Goal: Information Seeking & Learning: Learn about a topic

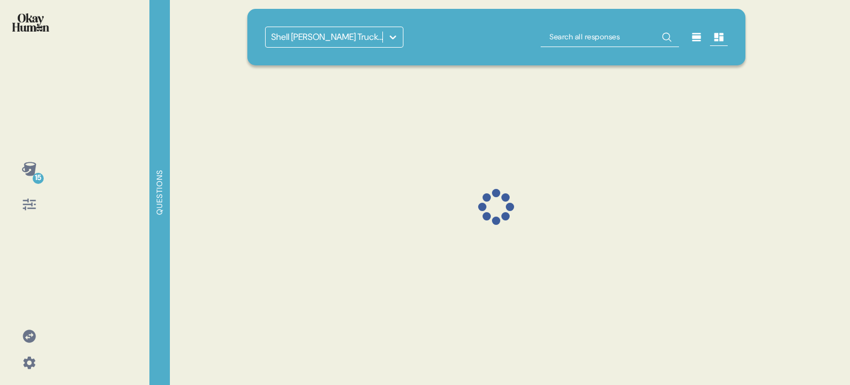
click at [33, 335] on icon at bounding box center [29, 335] width 13 height 13
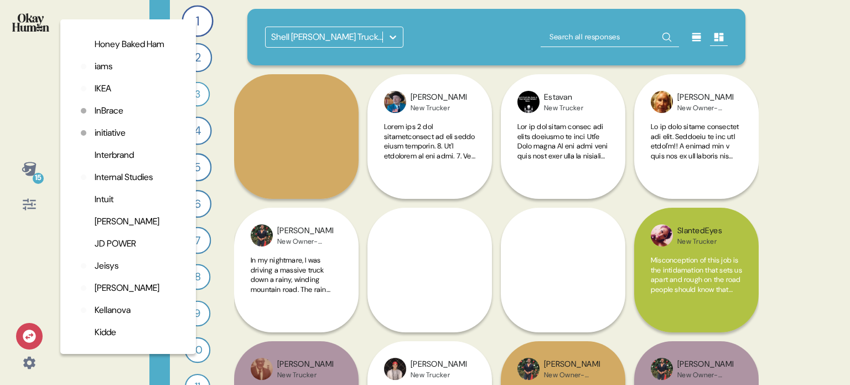
scroll to position [1550, 0]
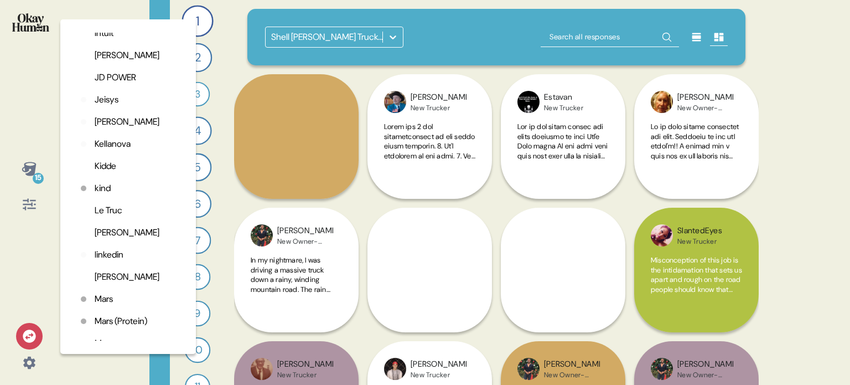
click at [109, 261] on p "linkedin" at bounding box center [109, 254] width 29 height 13
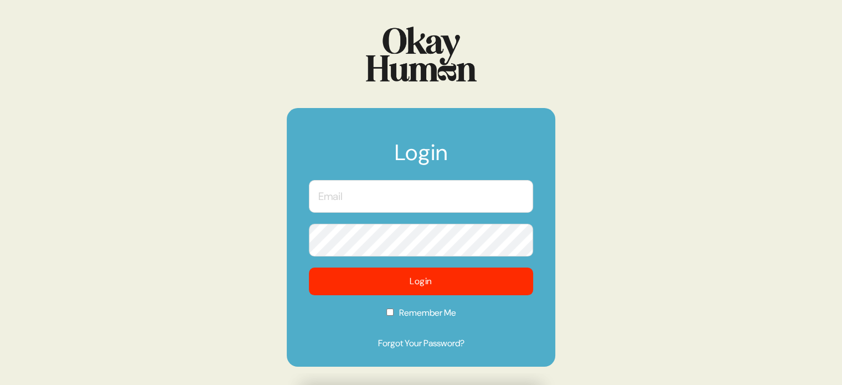
click at [515, 185] on body "Login Login Remember Me Forgot Your Password?" at bounding box center [421, 192] width 842 height 385
click at [0, 384] on com-1password-button at bounding box center [0, 385] width 0 height 0
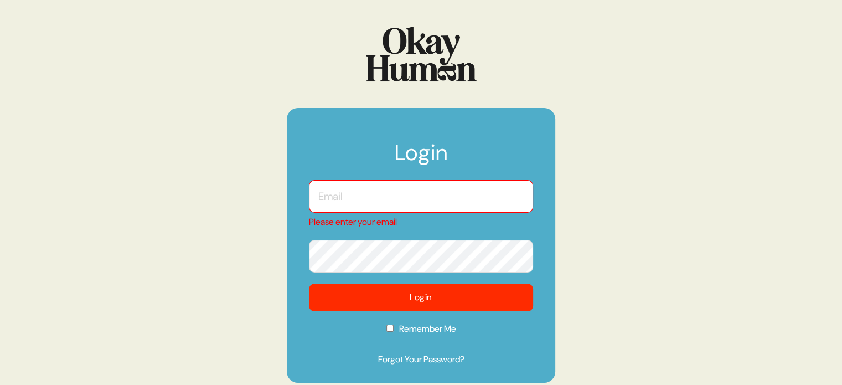
click at [437, 192] on input "text" at bounding box center [421, 196] width 224 height 33
type input "kara@sympler.co"
checkbox input "true"
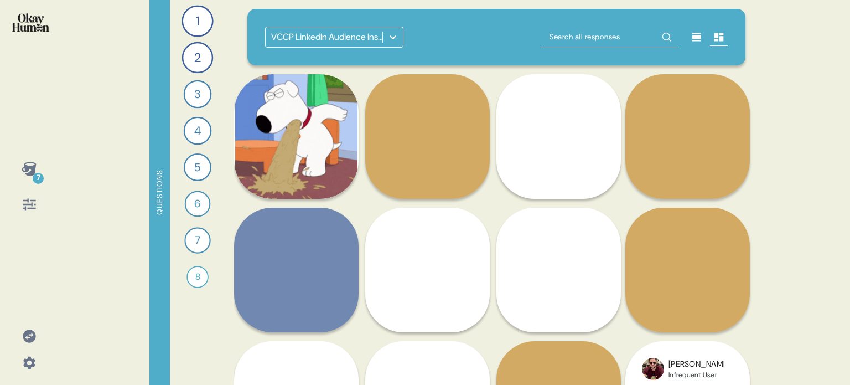
click at [393, 29] on div at bounding box center [393, 37] width 20 height 20
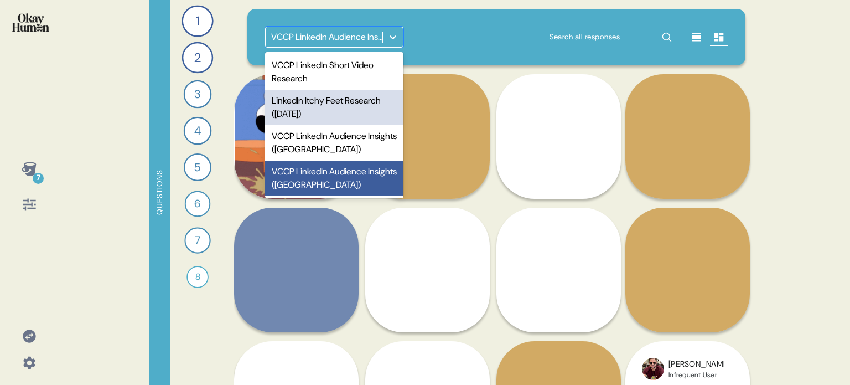
click at [363, 116] on div "LinkedIn Itchy Feet Research (Jan 2025)" at bounding box center [334, 107] width 138 height 35
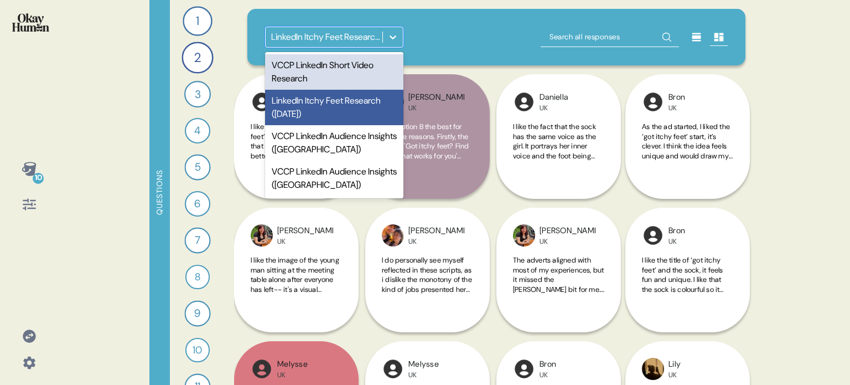
click at [396, 35] on icon at bounding box center [393, 37] width 11 height 11
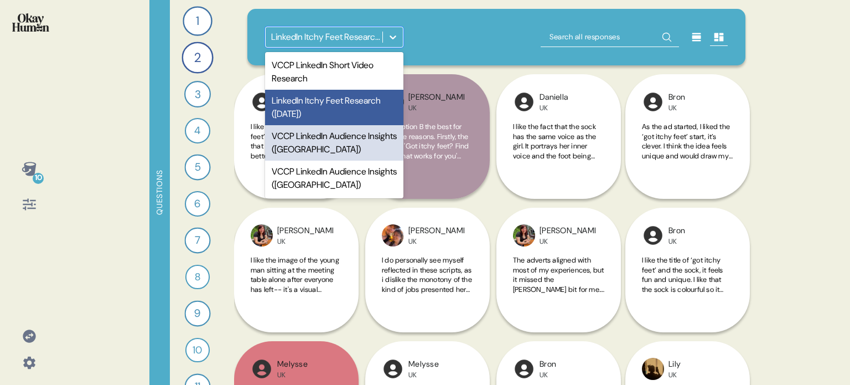
click at [326, 144] on div "VCCP LinkedIn Audience Insights (Germany)" at bounding box center [334, 142] width 138 height 35
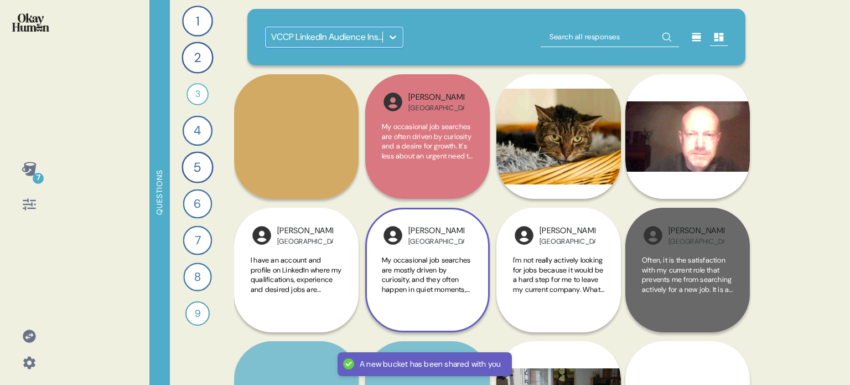
click at [344, 176] on div "Harald Germany Since I have used Indeed often, when I go there, I have the chan…" at bounding box center [296, 136] width 125 height 125
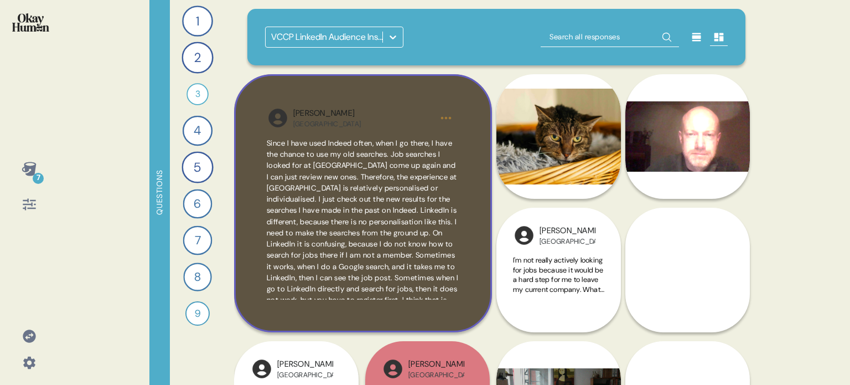
click at [482, 277] on div "Harald Germany Since I have used Indeed often, when I go there, I have the chan…" at bounding box center [363, 203] width 258 height 258
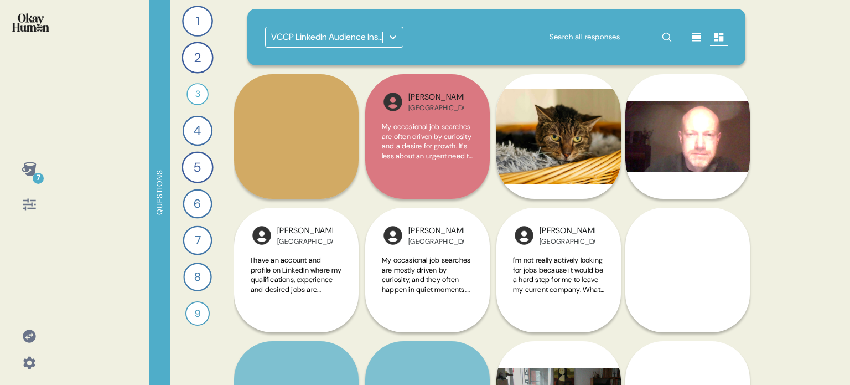
click at [393, 34] on icon at bounding box center [393, 37] width 11 height 11
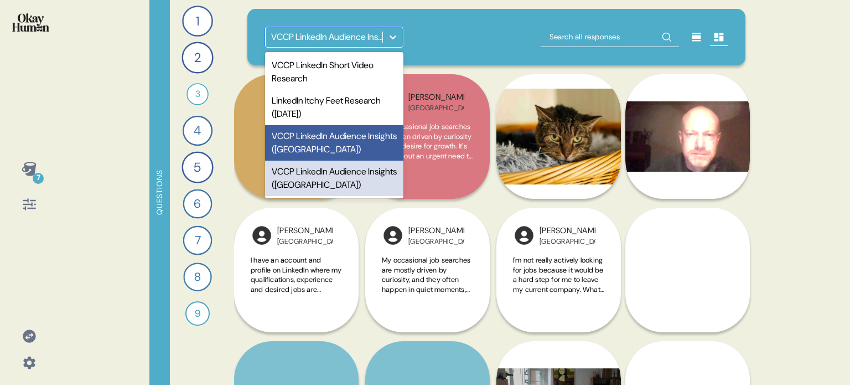
click at [327, 184] on div "VCCP LinkedIn Audience Insights (USA)" at bounding box center [334, 178] width 138 height 35
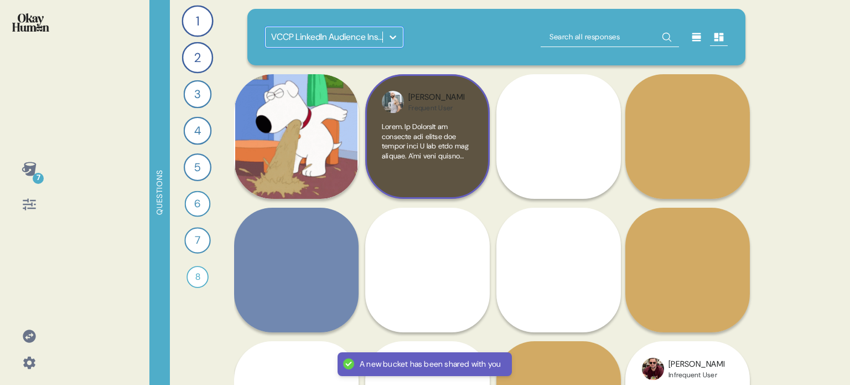
click at [460, 176] on div at bounding box center [427, 152] width 91 height 60
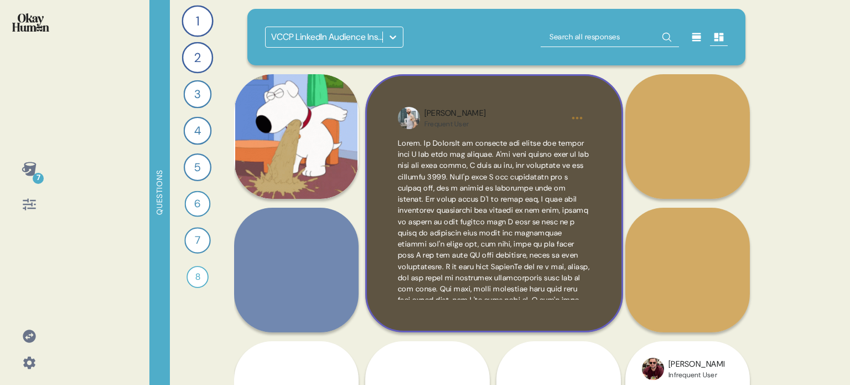
click at [602, 121] on div "Kyle Frequent User" at bounding box center [494, 203] width 258 height 258
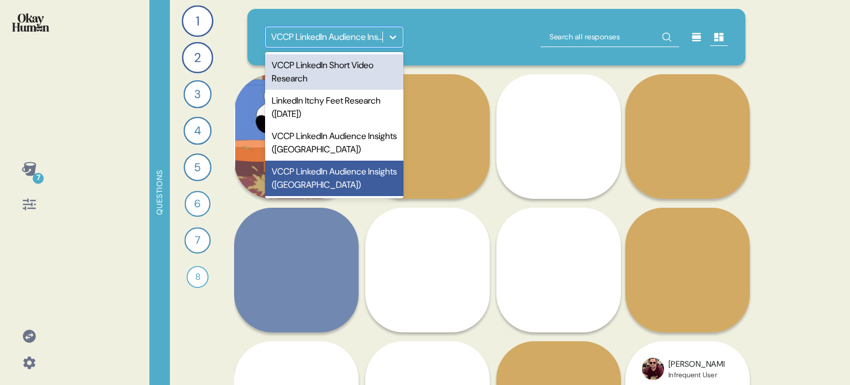
click at [402, 37] on div at bounding box center [393, 37] width 20 height 20
click at [367, 76] on div "VCCP LinkedIn Short Video Research" at bounding box center [334, 71] width 138 height 35
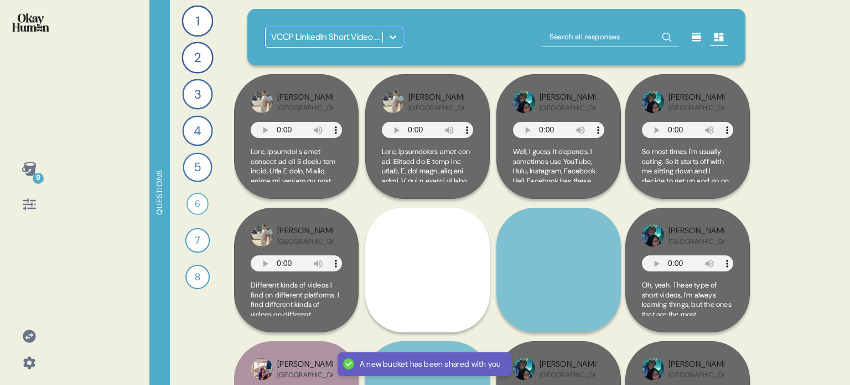
click at [395, 30] on div at bounding box center [393, 37] width 20 height 20
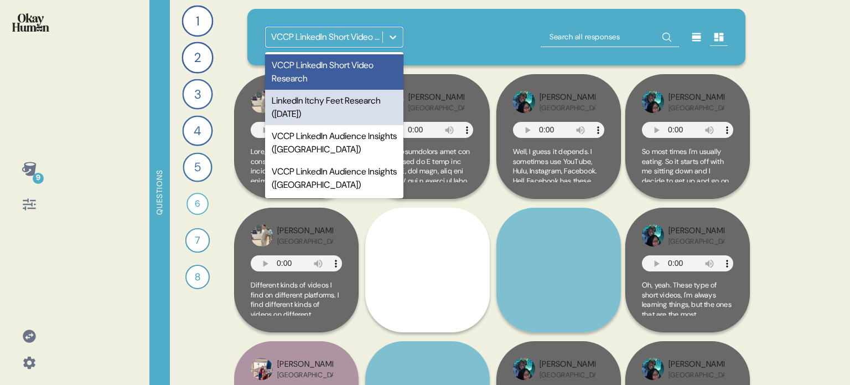
click at [308, 116] on div "LinkedIn Itchy Feet Research (Jan 2025)" at bounding box center [334, 107] width 138 height 35
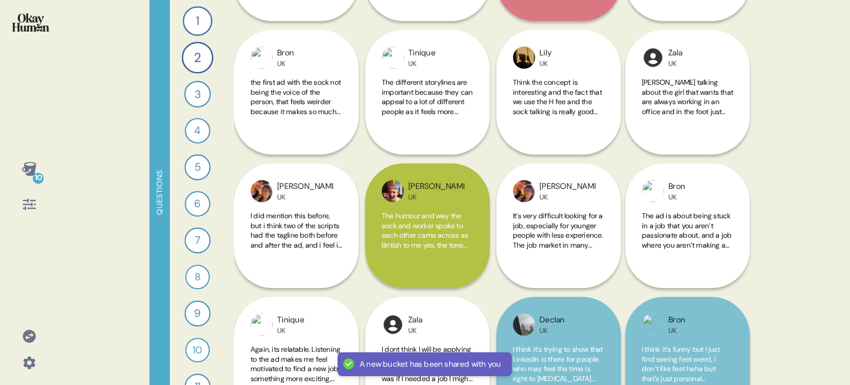
scroll to position [2990, 0]
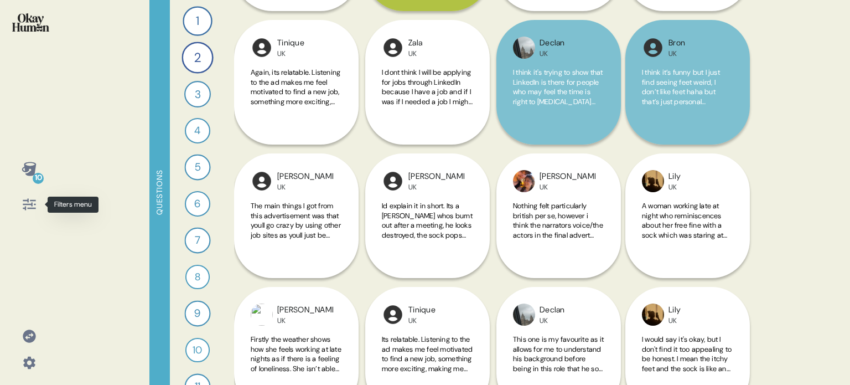
click at [29, 200] on icon at bounding box center [30, 205] width 16 height 16
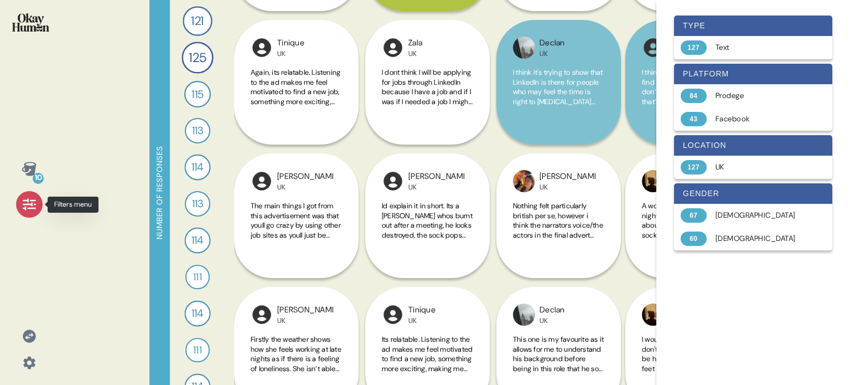
click at [33, 202] on icon at bounding box center [30, 205] width 16 height 16
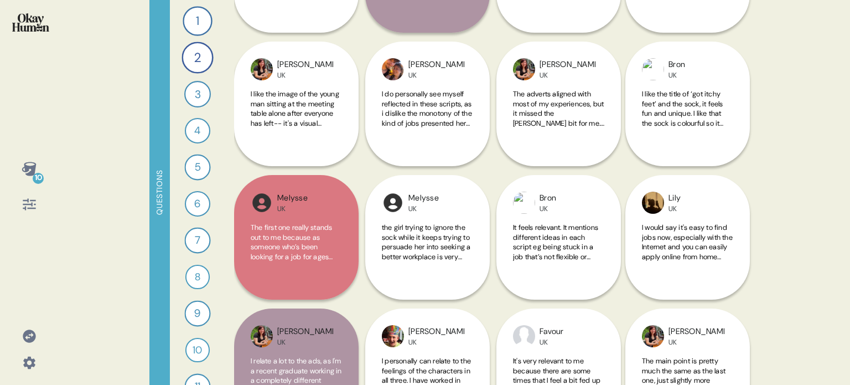
scroll to position [0, 0]
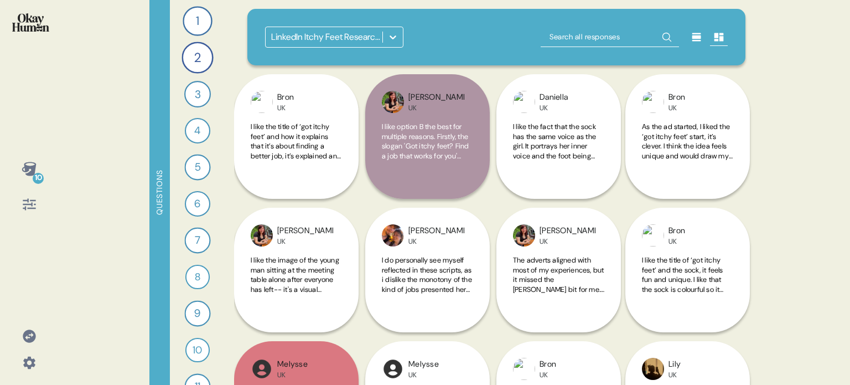
click at [400, 33] on div at bounding box center [393, 37] width 20 height 20
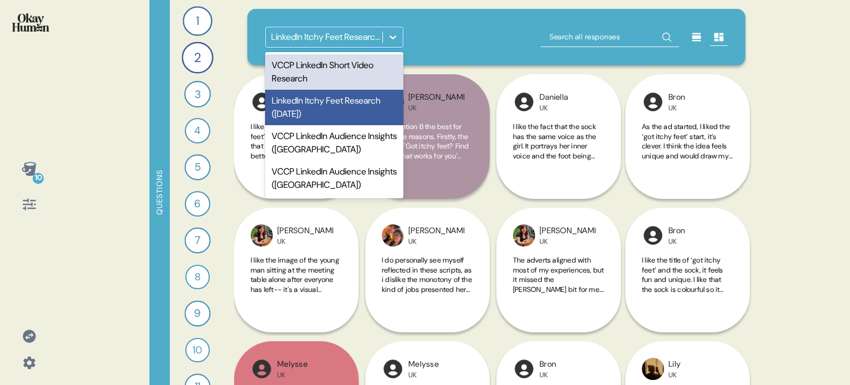
click at [364, 73] on div "VCCP LinkedIn Short Video Research" at bounding box center [334, 71] width 138 height 35
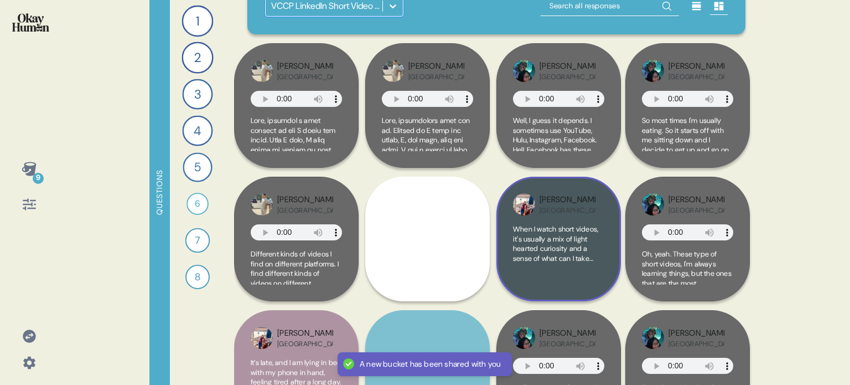
scroll to position [55, 0]
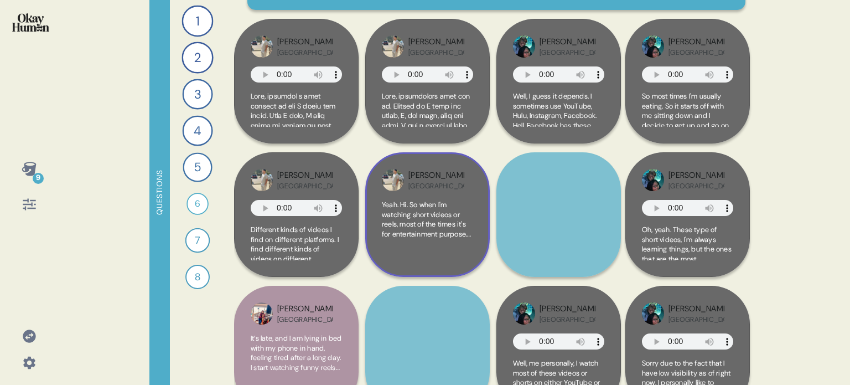
click at [488, 252] on video at bounding box center [427, 214] width 125 height 125
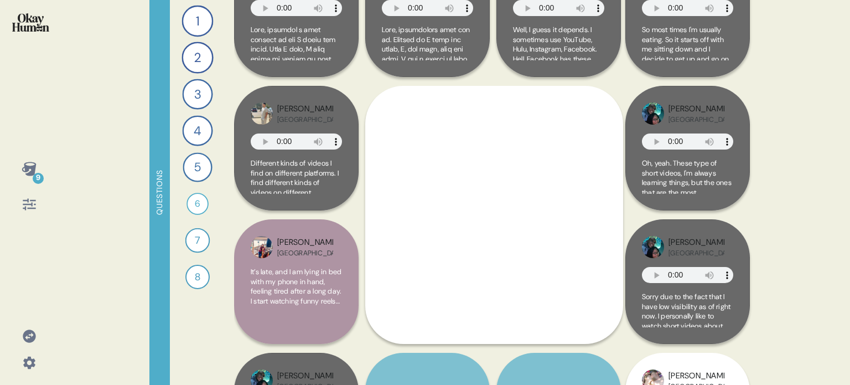
scroll to position [221, 0]
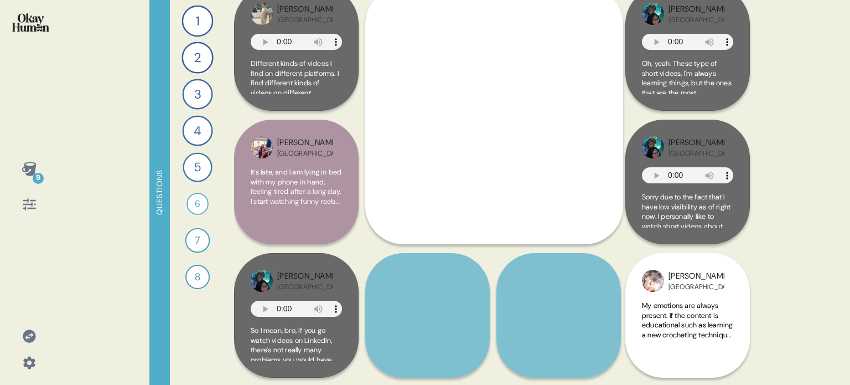
click at [28, 204] on icon at bounding box center [29, 205] width 13 height 12
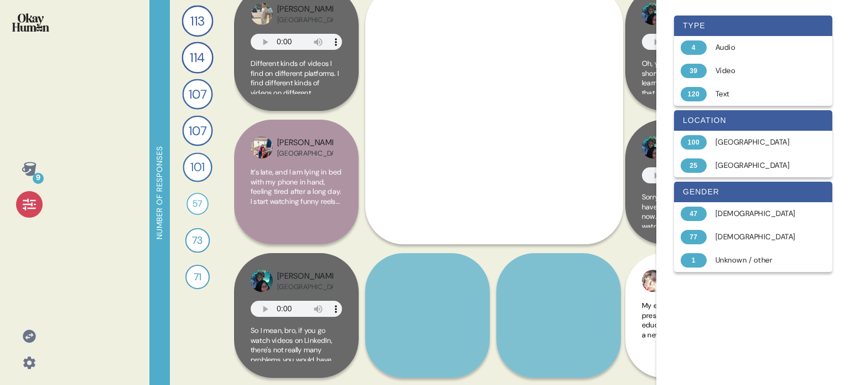
click at [28, 204] on icon at bounding box center [29, 205] width 13 height 12
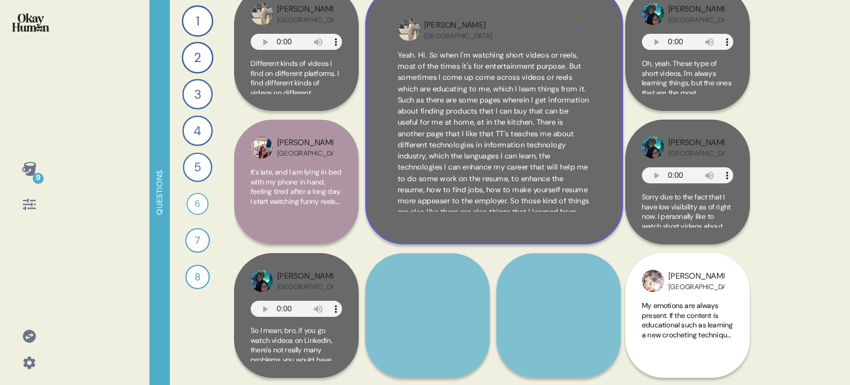
scroll to position [50, 0]
click at [610, 197] on div "Syed USA Yeah. Hi. So when I'm watching short videos or reels, most of the time…" at bounding box center [494, 115] width 258 height 258
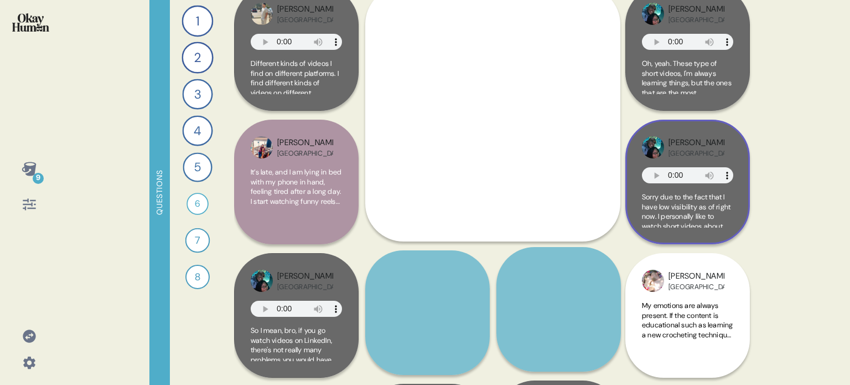
scroll to position [0, 0]
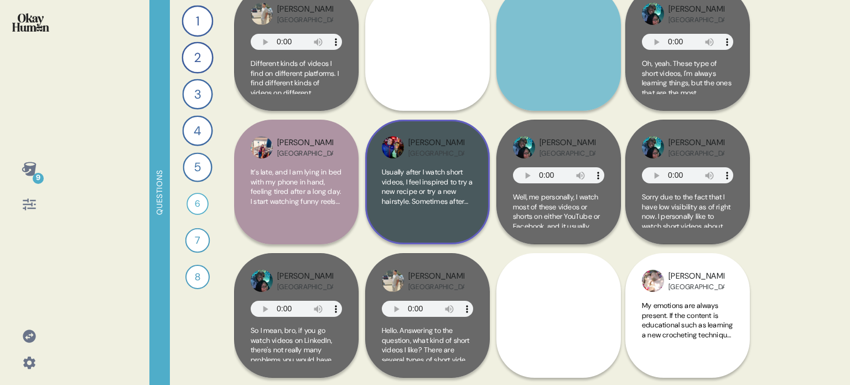
click at [469, 228] on div "Michelle USA Usually after I watch short videos, I feel inspired to try a new r…" at bounding box center [427, 182] width 125 height 125
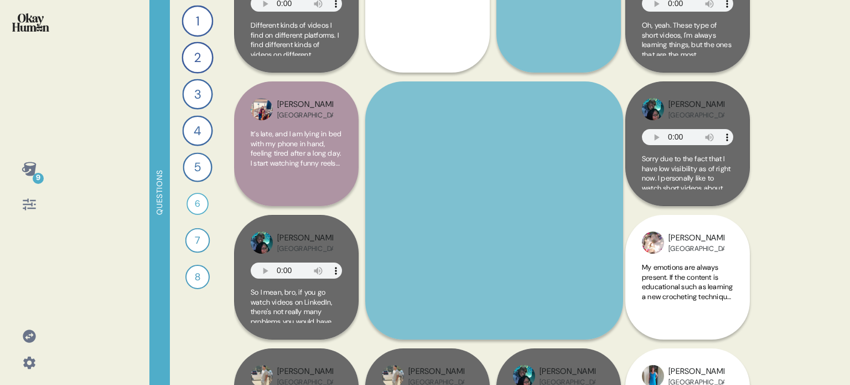
scroll to position [332, 0]
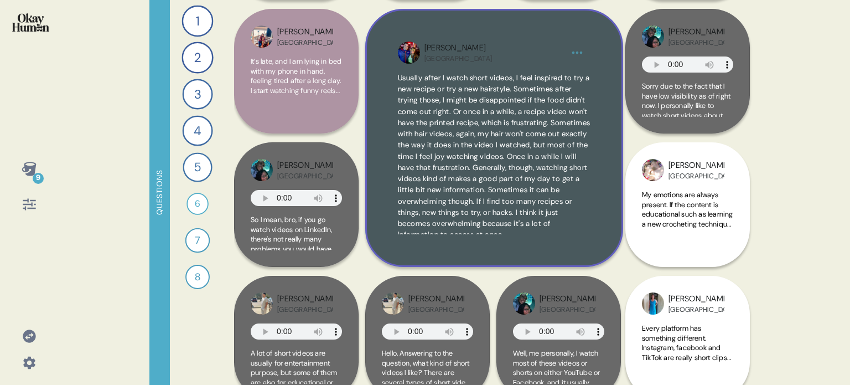
click at [604, 250] on div "Michelle USA Usually after I watch short videos, I feel inspired to try a new r…" at bounding box center [494, 138] width 258 height 258
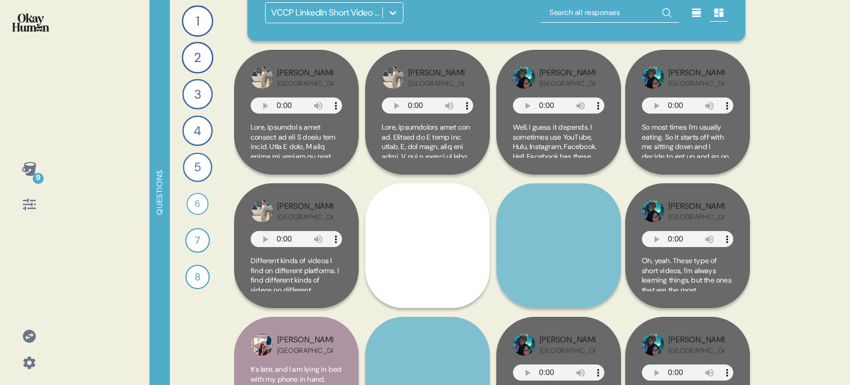
scroll to position [0, 0]
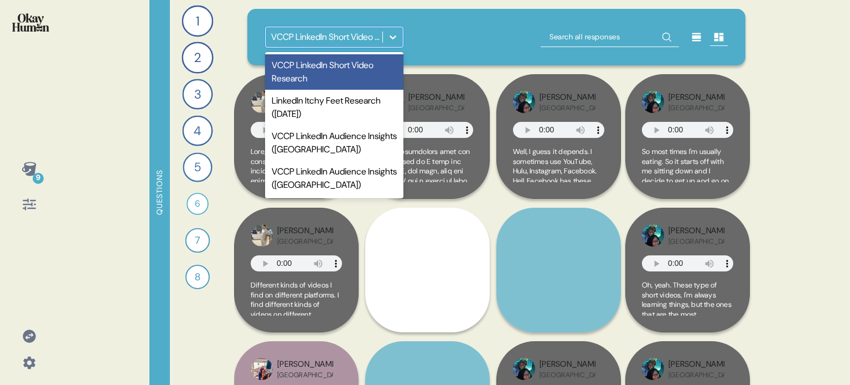
click at [396, 33] on icon at bounding box center [393, 37] width 11 height 11
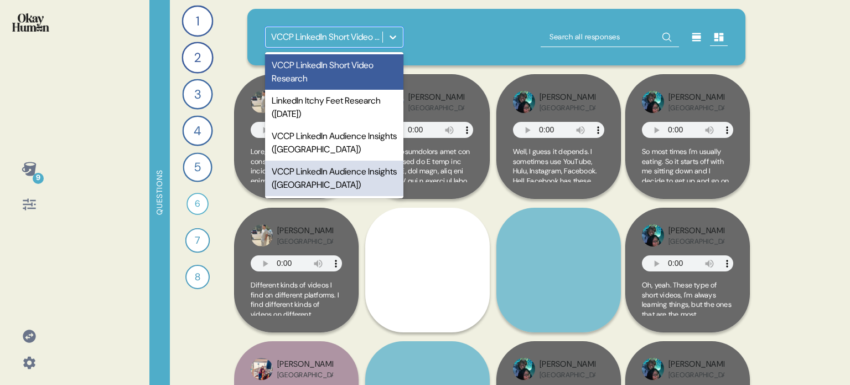
click at [360, 185] on div "VCCP LinkedIn Audience Insights (USA)" at bounding box center [334, 178] width 138 height 35
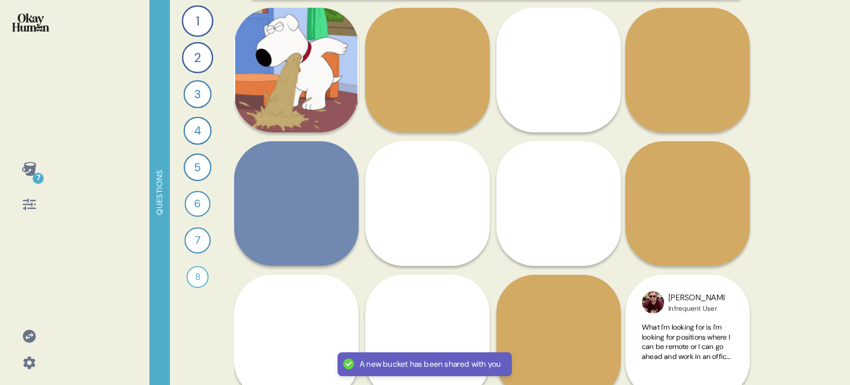
scroll to position [111, 0]
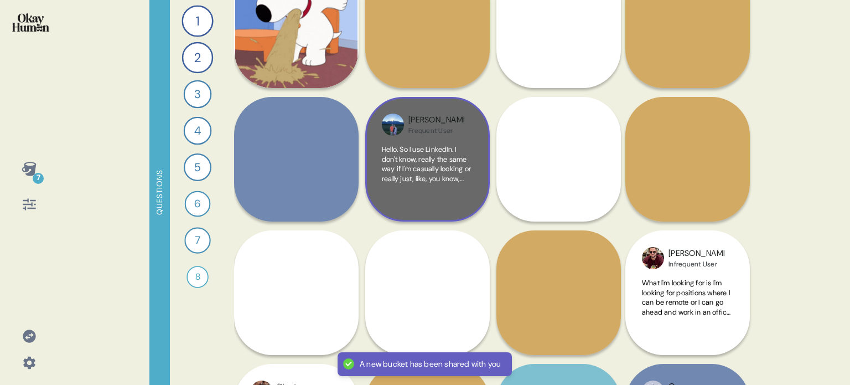
click at [444, 213] on div "Nathaniel Frequent User Hello. So I use LinkedIn. I don't know, really the same…" at bounding box center [427, 159] width 125 height 125
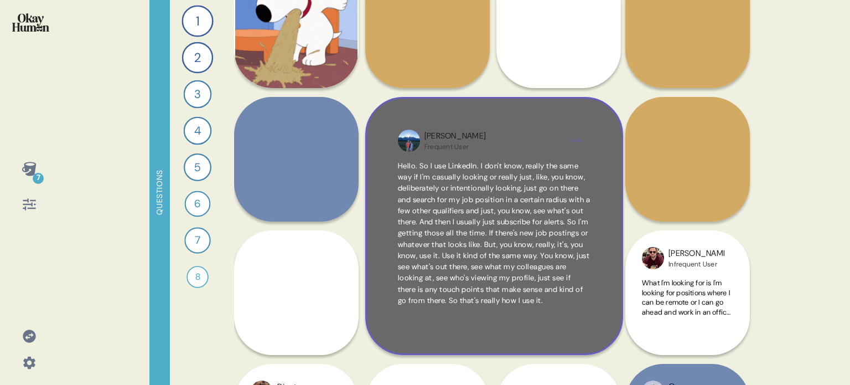
scroll to position [0, 0]
click at [616, 232] on div "Nathaniel Frequent User Hello. So I use LinkedIn. I don't know, really the same…" at bounding box center [494, 226] width 258 height 258
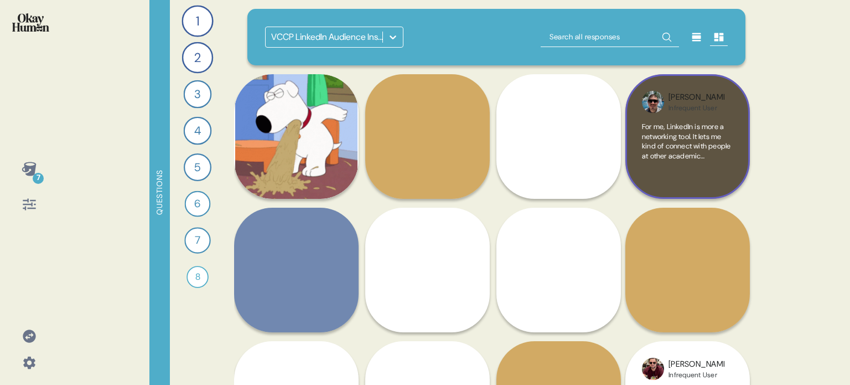
click at [717, 168] on div "For me, LinkedIn is more a networking tool. It lets me kind of connect with peo…" at bounding box center [687, 152] width 91 height 60
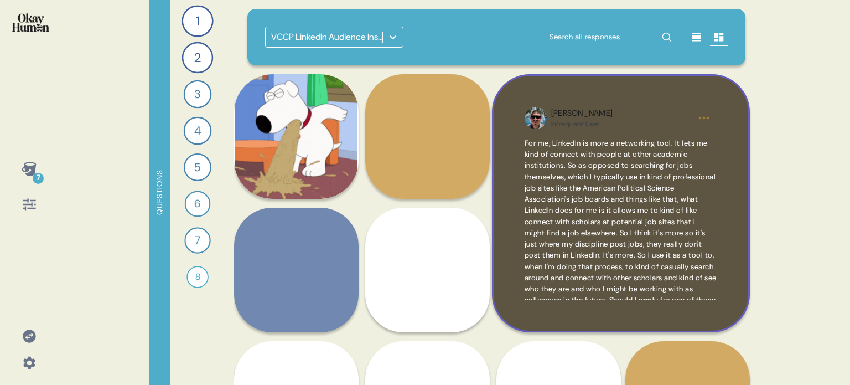
click at [729, 269] on div "Benjamin Infrequent User For me, LinkedIn is more a networking tool. It lets me…" at bounding box center [621, 203] width 258 height 258
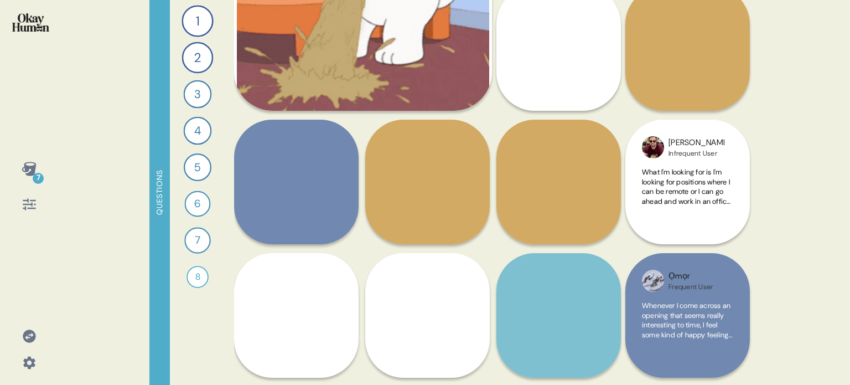
scroll to position [55, 0]
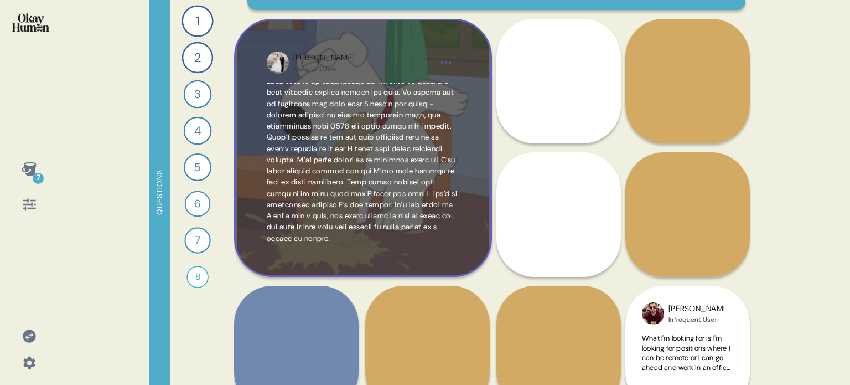
click at [474, 128] on div "David Frequent User" at bounding box center [363, 148] width 258 height 258
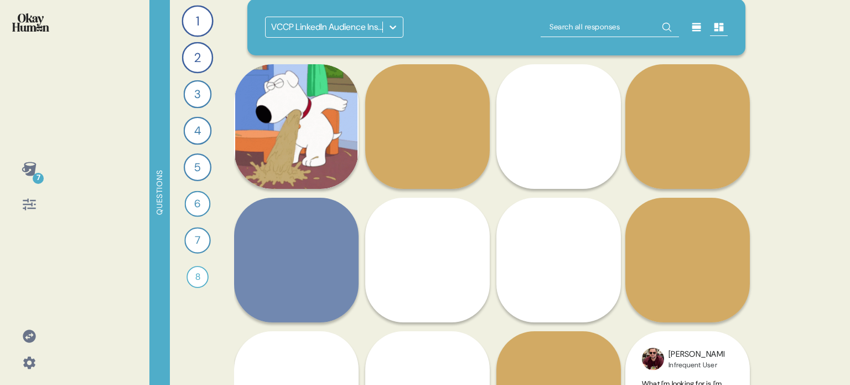
scroll to position [0, 0]
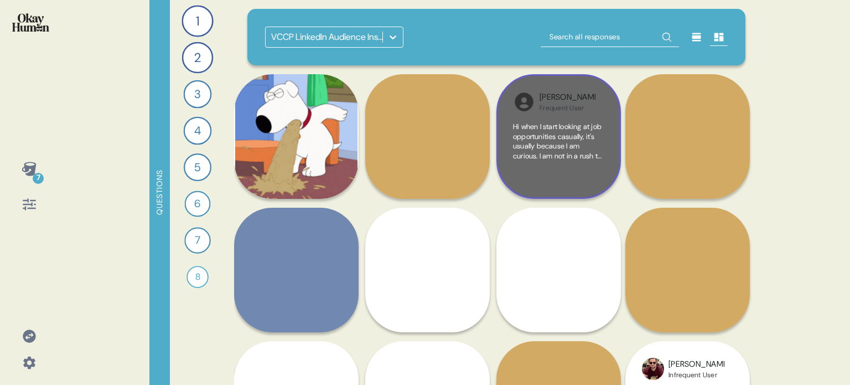
click at [588, 163] on div "Hi when I start looking at job opportunities casually, it's usually because I a…" at bounding box center [558, 152] width 91 height 60
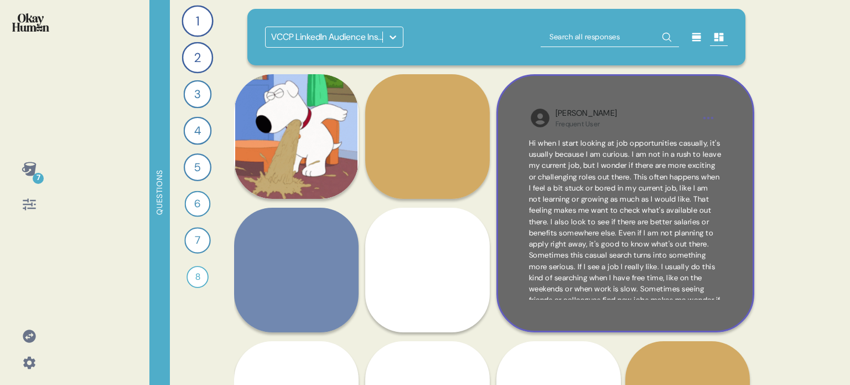
click at [741, 197] on div "Irina Frequent User Hi when I start looking at job opportunities casually, it's…" at bounding box center [626, 203] width 258 height 258
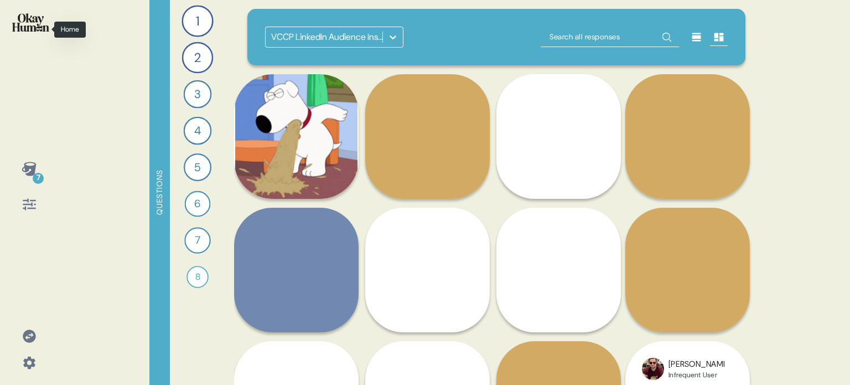
click at [44, 30] on img at bounding box center [30, 22] width 37 height 18
click at [30, 201] on icon at bounding box center [30, 205] width 16 height 16
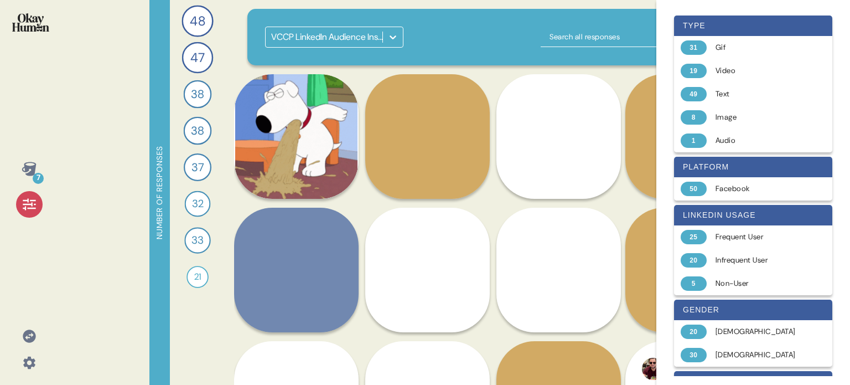
click at [30, 201] on icon at bounding box center [30, 205] width 16 height 16
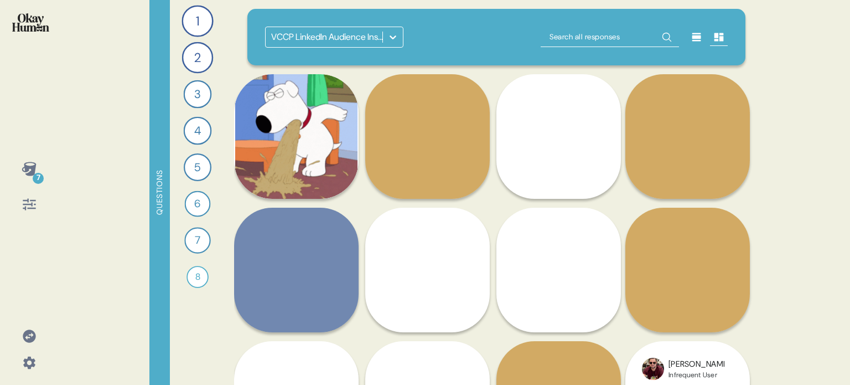
click at [32, 167] on icon at bounding box center [29, 169] width 14 height 14
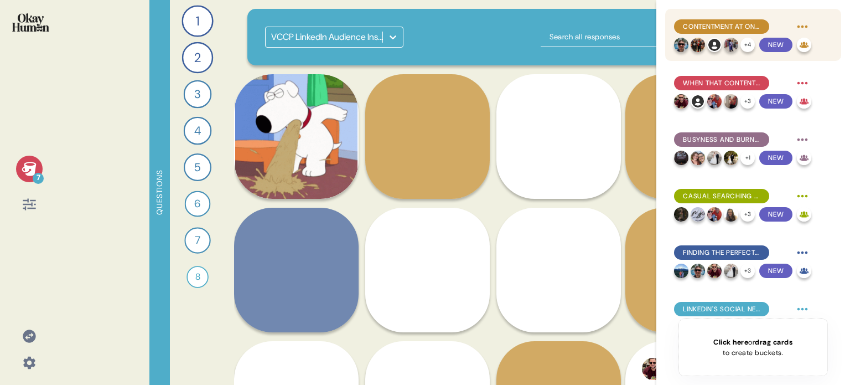
click at [747, 28] on span "Contentment at one's current role is the biggest predictor of casual job search…" at bounding box center [722, 27] width 78 height 10
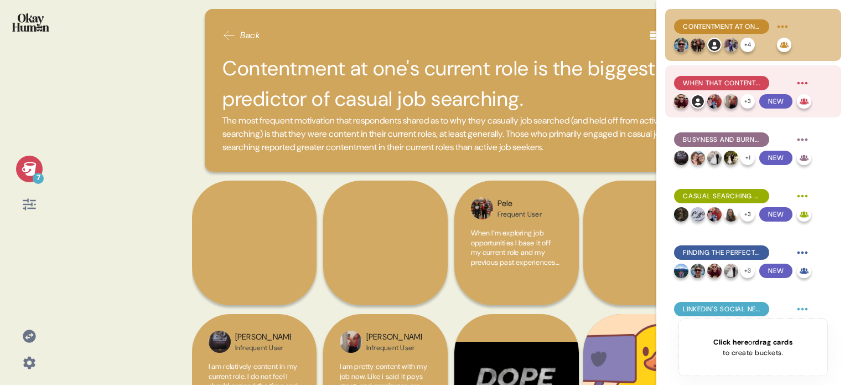
click at [740, 80] on span "When that contentment is shaken, casual job searching is a common reaction, whe…" at bounding box center [722, 83] width 78 height 10
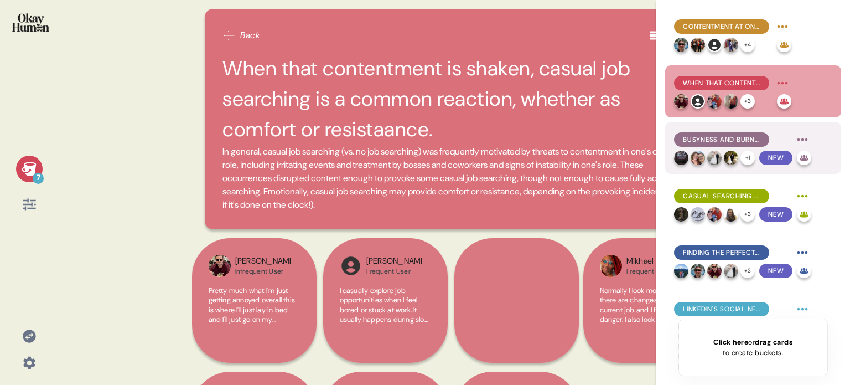
click at [742, 137] on span "Busyness and burnout keep people casual who would prefer to be active." at bounding box center [722, 140] width 78 height 10
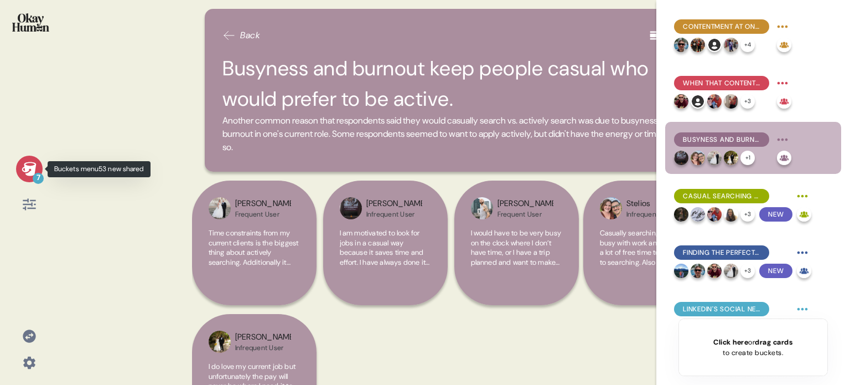
click at [28, 166] on div at bounding box center [28, 169] width 7 height 7
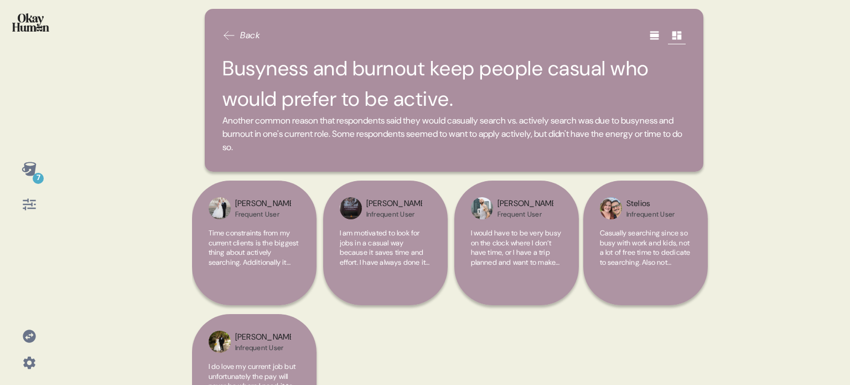
click at [37, 17] on img at bounding box center [30, 22] width 37 height 18
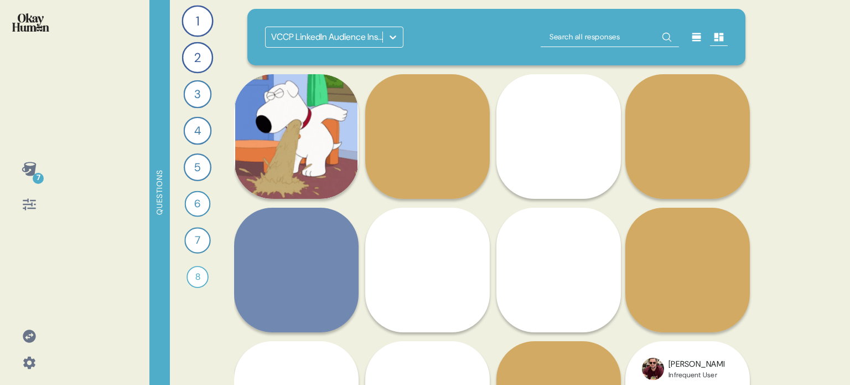
click at [398, 36] on icon at bounding box center [393, 37] width 11 height 11
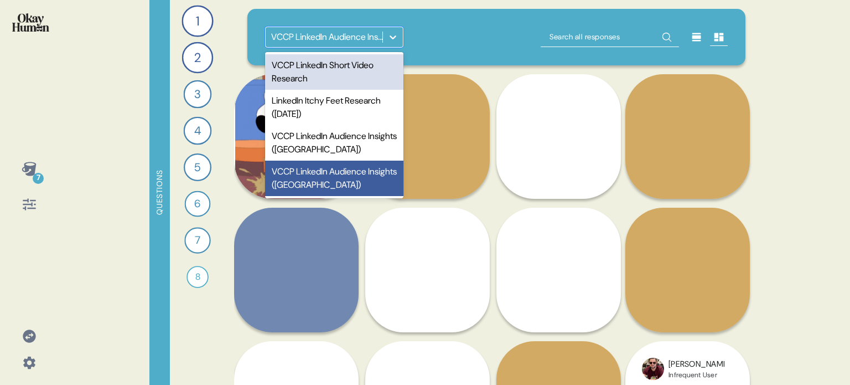
click at [423, 26] on div "option VCCP LinkedIn Short Video Research focused, 1 of 4. 4 results available.…" at bounding box center [496, 37] width 499 height 56
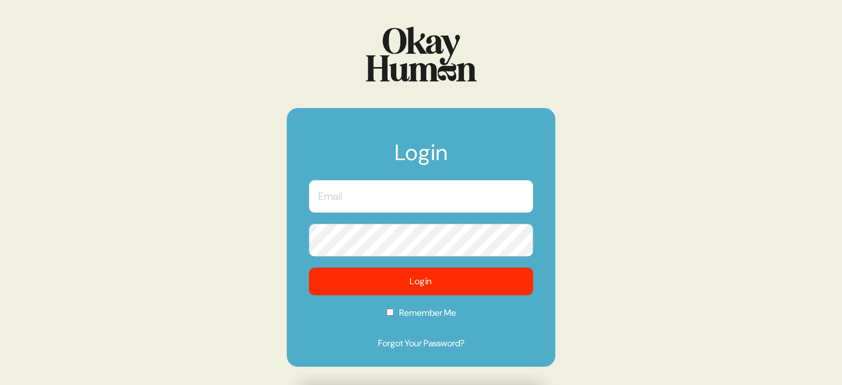
click at [421, 199] on input "text" at bounding box center [421, 196] width 224 height 33
type input "[EMAIL_ADDRESS][DOMAIN_NAME]"
checkbox input "true"
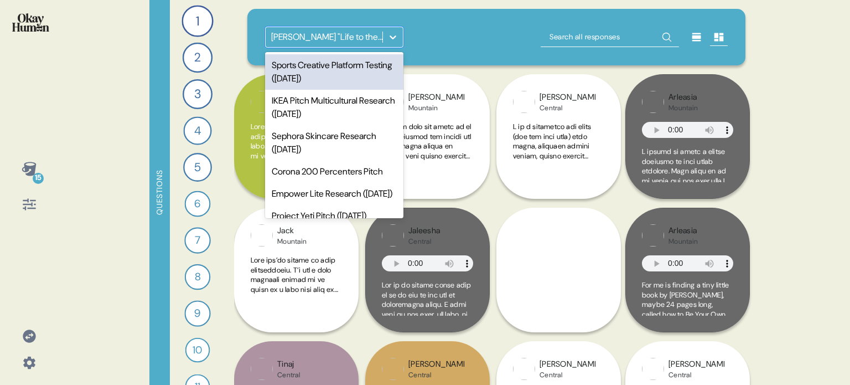
click at [394, 38] on icon at bounding box center [393, 37] width 11 height 11
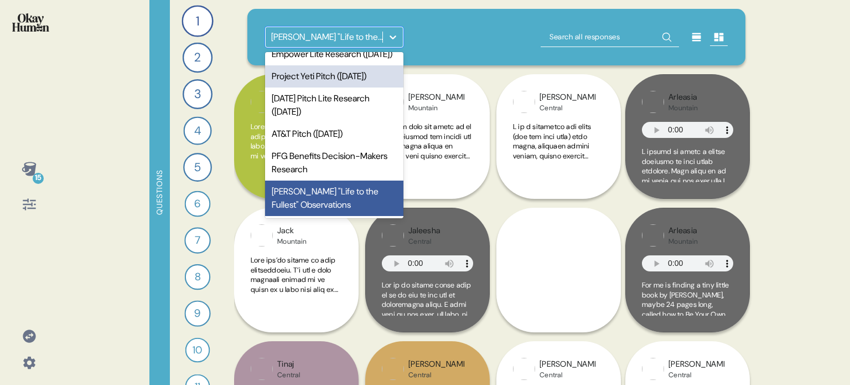
scroll to position [179, 0]
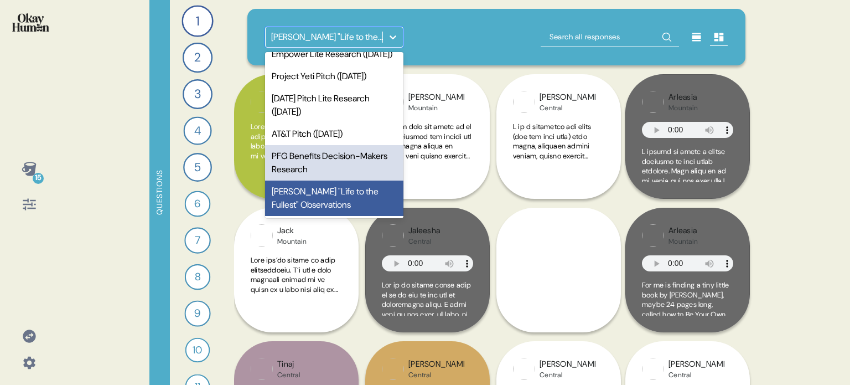
click at [355, 158] on div "PFG Benefits Decision-Makers Research" at bounding box center [334, 162] width 138 height 35
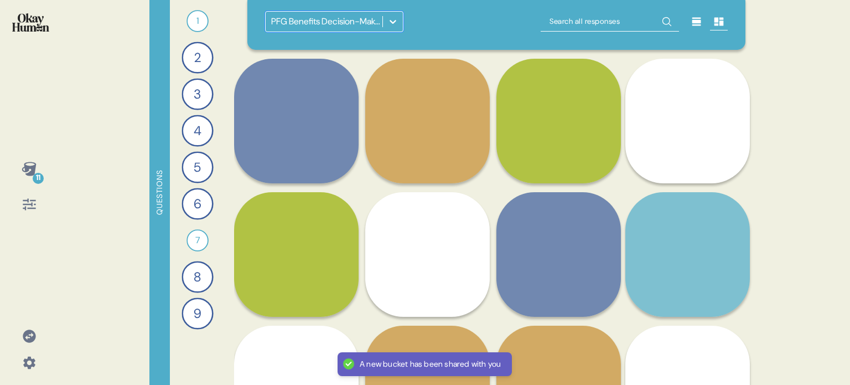
scroll to position [0, 0]
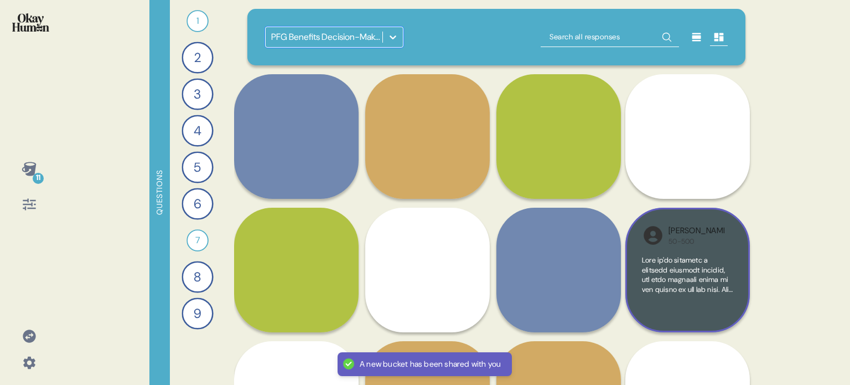
click at [723, 225] on div "Dylan 50-500" at bounding box center [697, 235] width 56 height 21
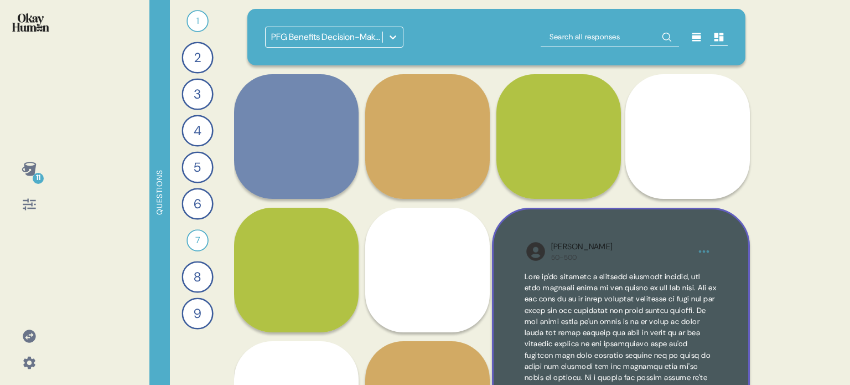
click at [724, 266] on div "Dylan 50-500" at bounding box center [621, 337] width 258 height 258
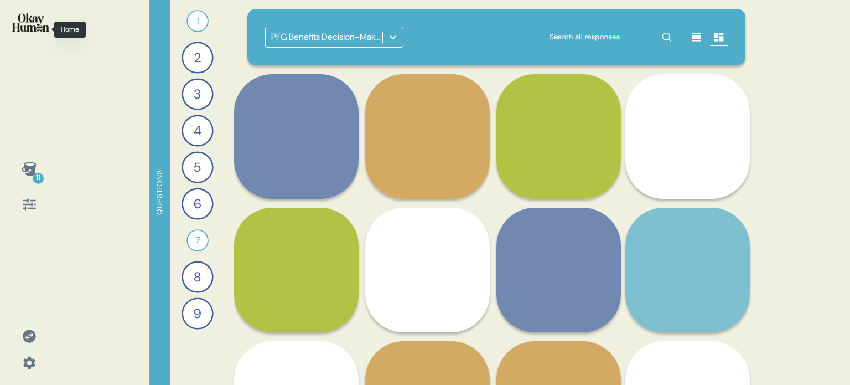
click at [21, 17] on img at bounding box center [30, 22] width 37 height 18
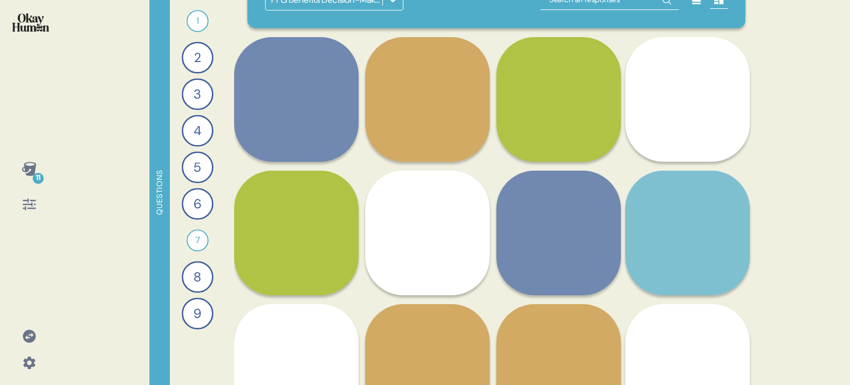
scroll to position [55, 0]
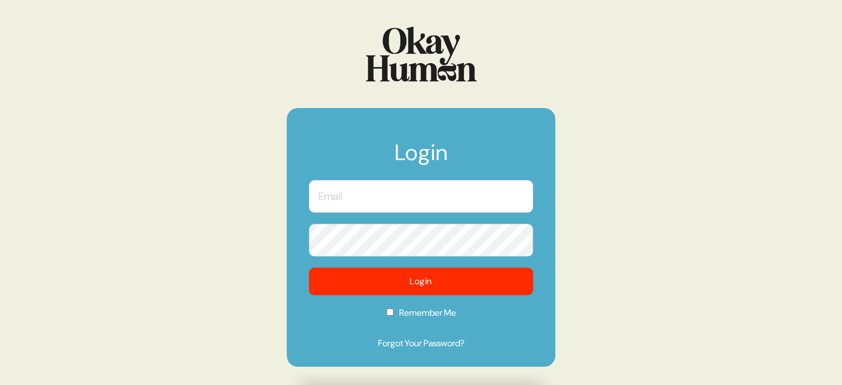
click at [461, 193] on input "text" at bounding box center [421, 196] width 224 height 33
type input "[EMAIL_ADDRESS][DOMAIN_NAME]"
checkbox input "true"
click at [371, 210] on input "text" at bounding box center [421, 196] width 224 height 33
type input "[EMAIL_ADDRESS][DOMAIN_NAME]"
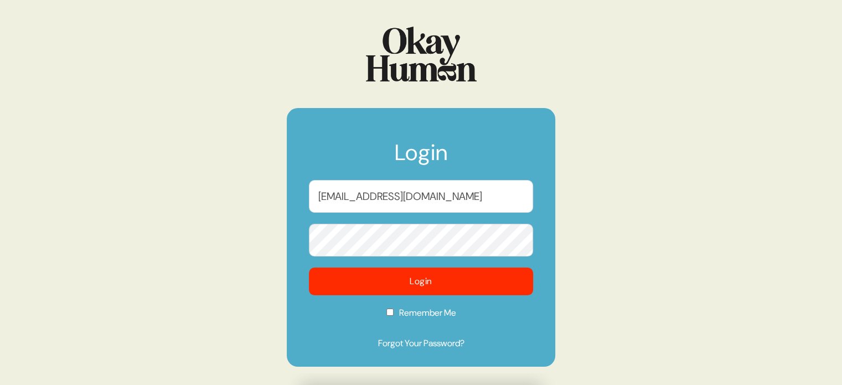
checkbox input "true"
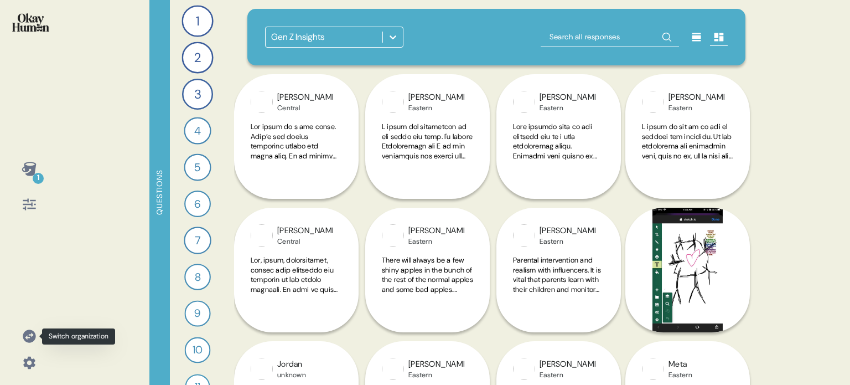
click at [24, 338] on icon at bounding box center [29, 335] width 13 height 13
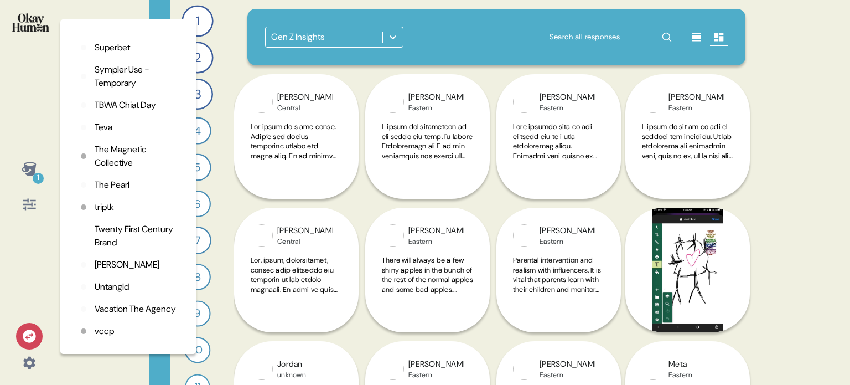
scroll to position [2754, 0]
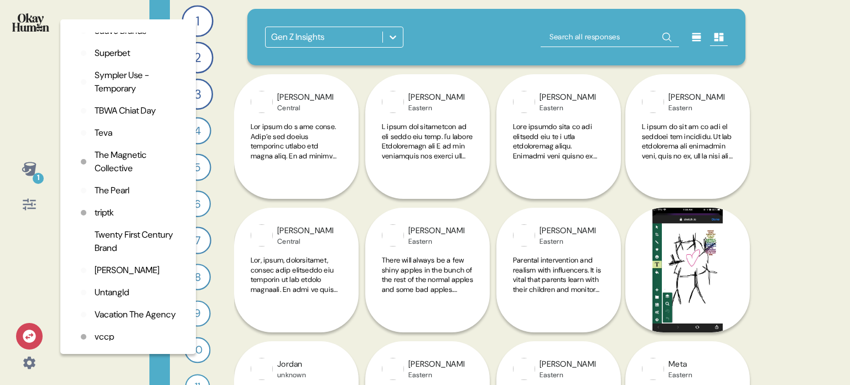
click at [107, 140] on p "Teva" at bounding box center [104, 132] width 18 height 13
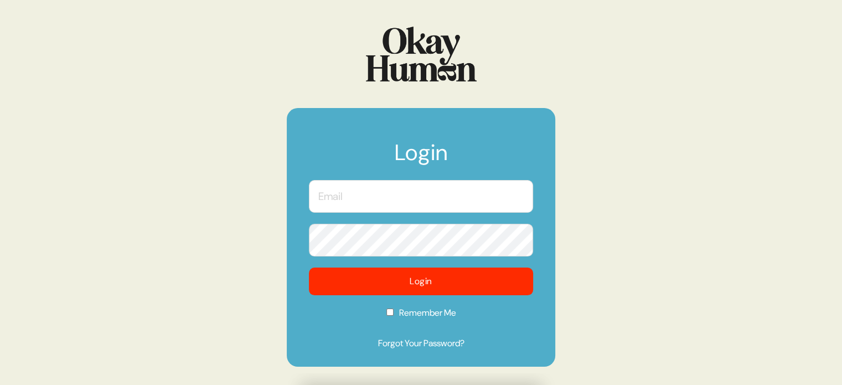
click at [354, 196] on input "text" at bounding box center [421, 196] width 224 height 33
type input "kara@sympler.co"
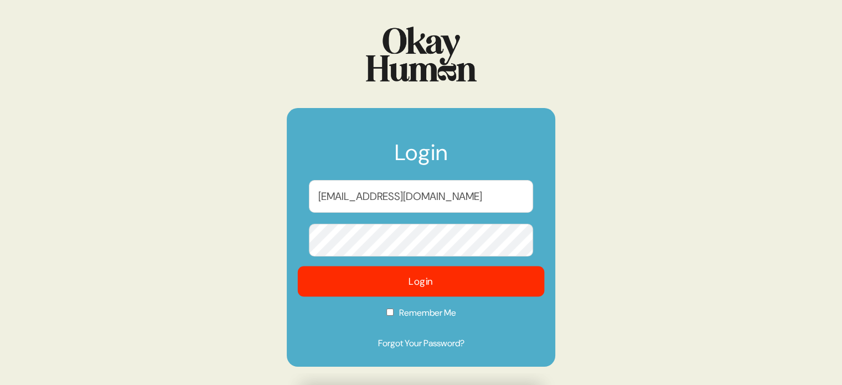
checkbox input "true"
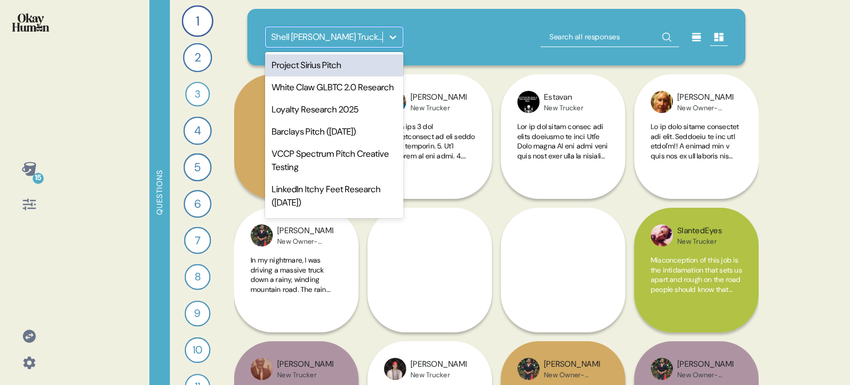
click at [400, 28] on div at bounding box center [393, 37] width 20 height 20
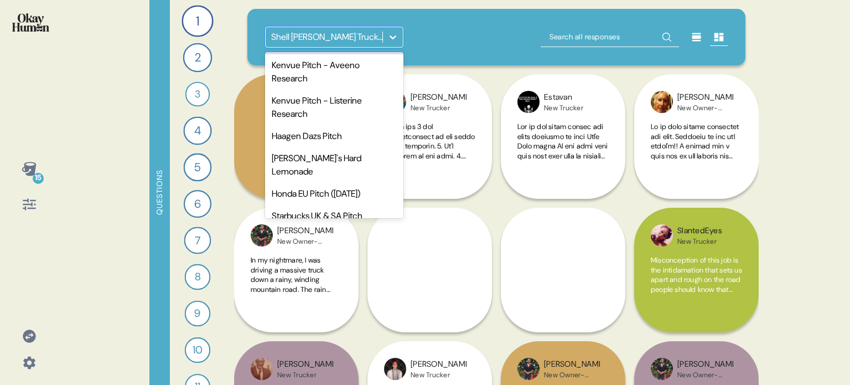
scroll to position [587, 0]
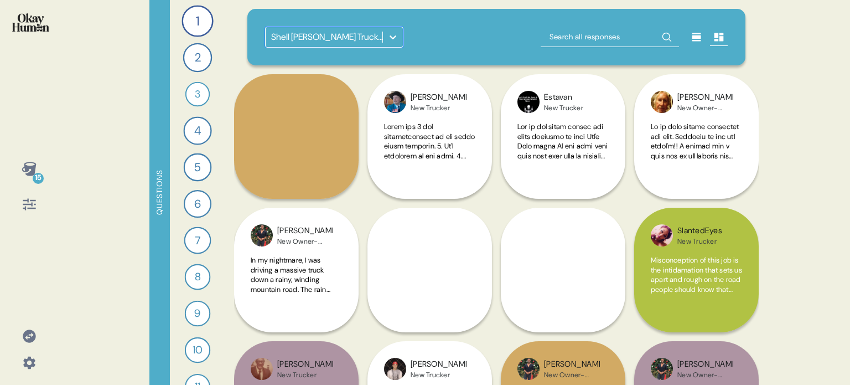
click at [29, 339] on icon at bounding box center [29, 335] width 13 height 13
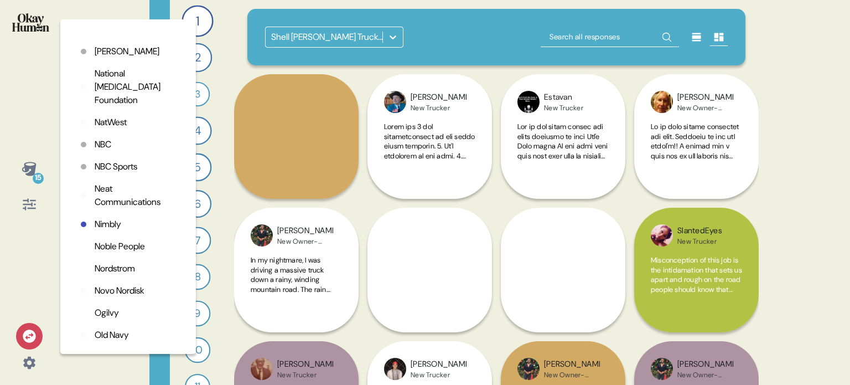
scroll to position [2048, 0]
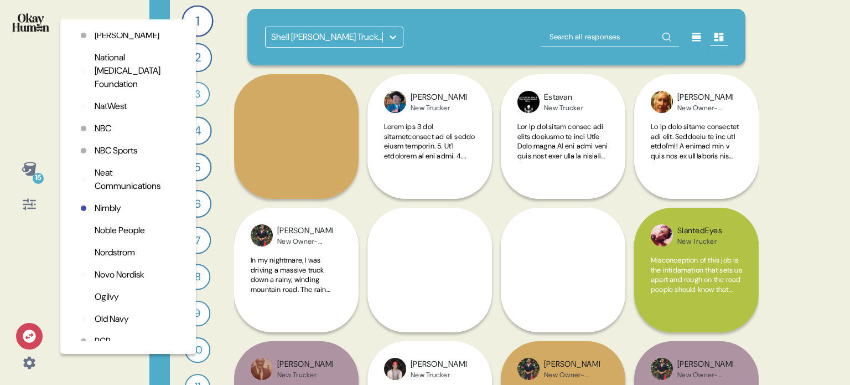
click at [117, 281] on p "Novo Nordisk" at bounding box center [120, 274] width 50 height 13
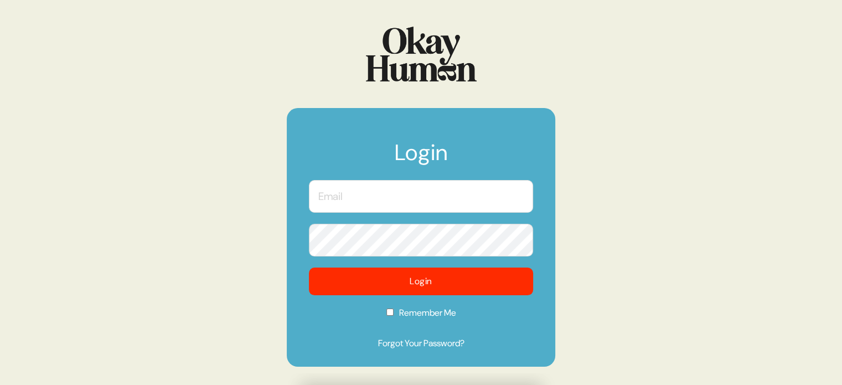
click at [359, 189] on input "text" at bounding box center [421, 196] width 224 height 33
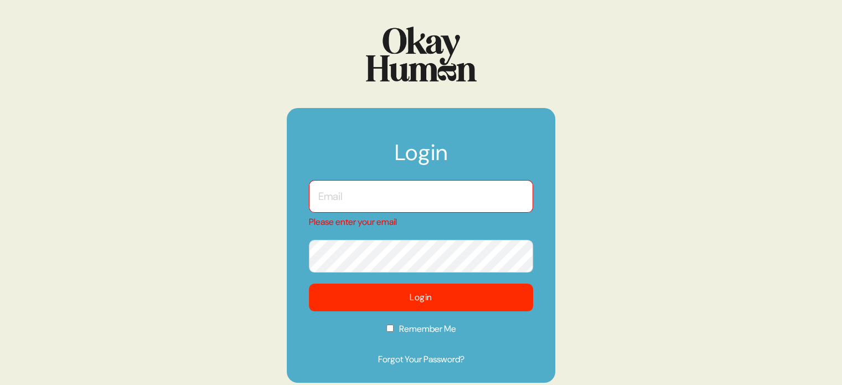
type input "[EMAIL_ADDRESS][DOMAIN_NAME]"
checkbox input "true"
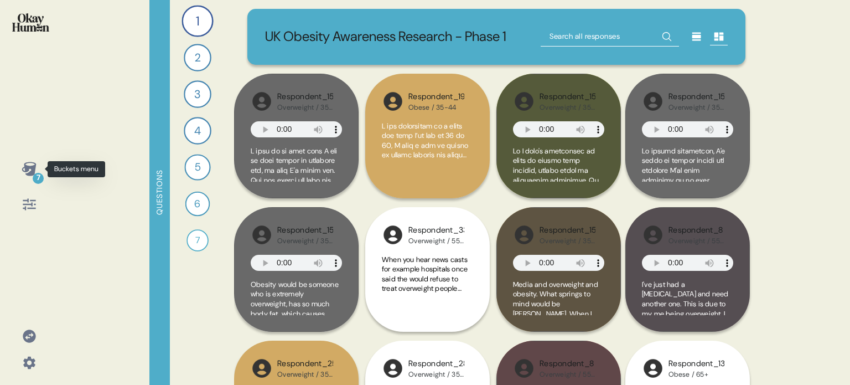
click at [26, 168] on icon at bounding box center [29, 169] width 14 height 14
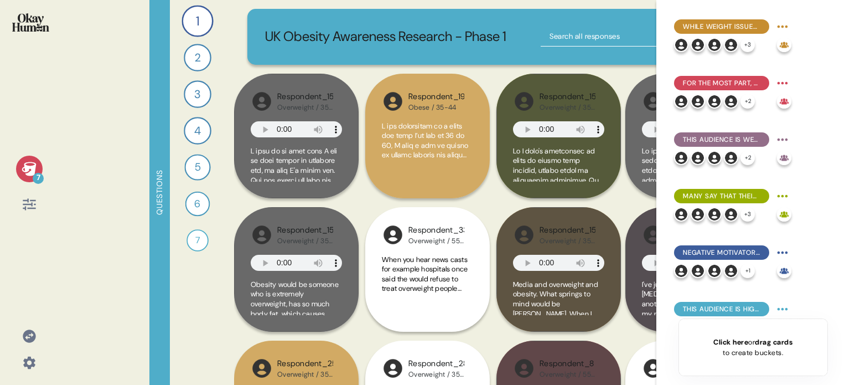
click at [26, 168] on icon at bounding box center [29, 169] width 14 height 14
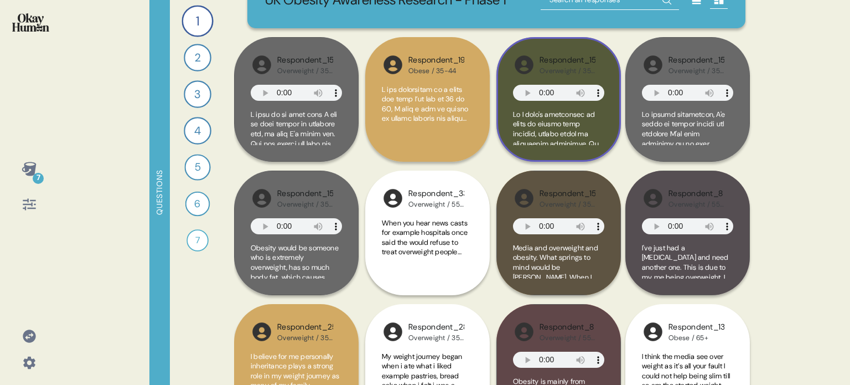
scroll to position [55, 0]
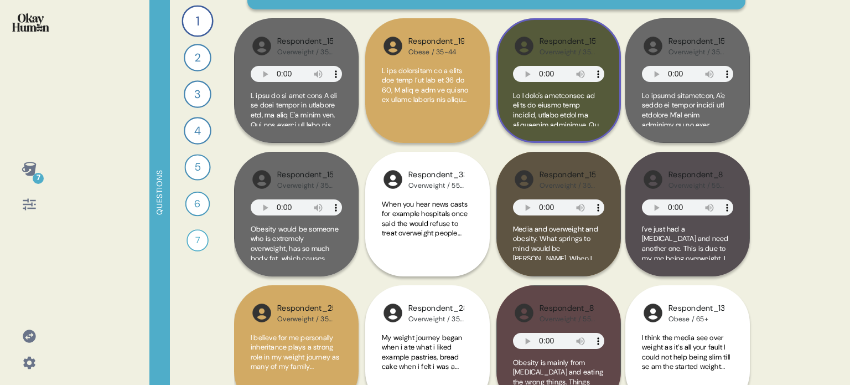
click at [569, 130] on span at bounding box center [558, 319] width 91 height 456
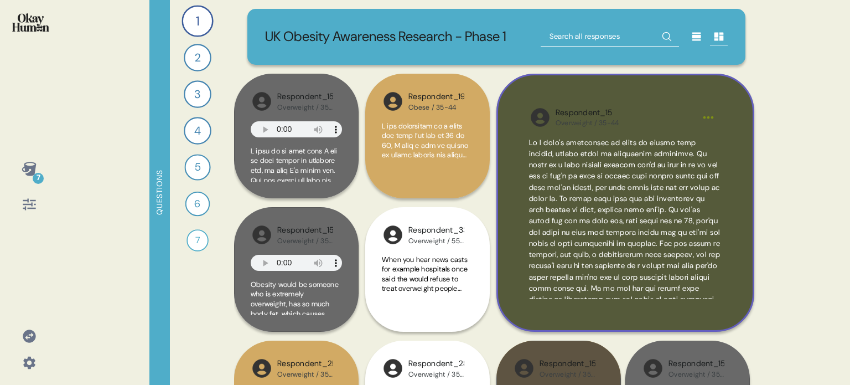
scroll to position [0, 0]
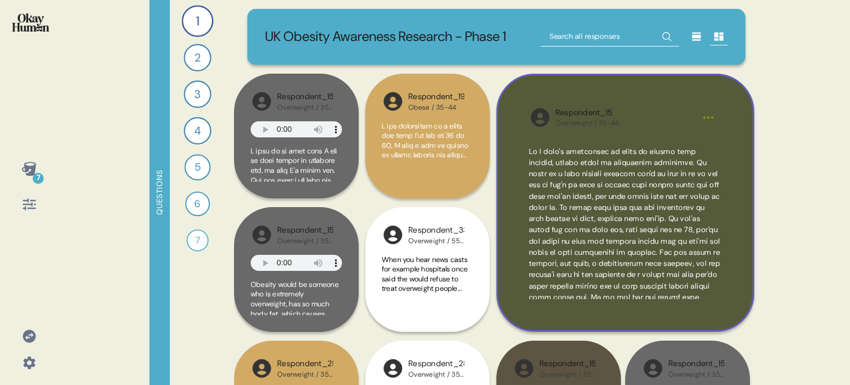
click at [693, 298] on span at bounding box center [625, 280] width 192 height 267
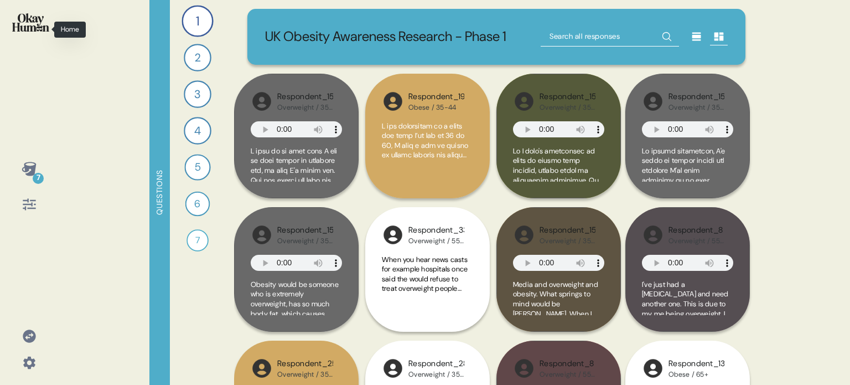
click at [31, 28] on img at bounding box center [30, 22] width 37 height 18
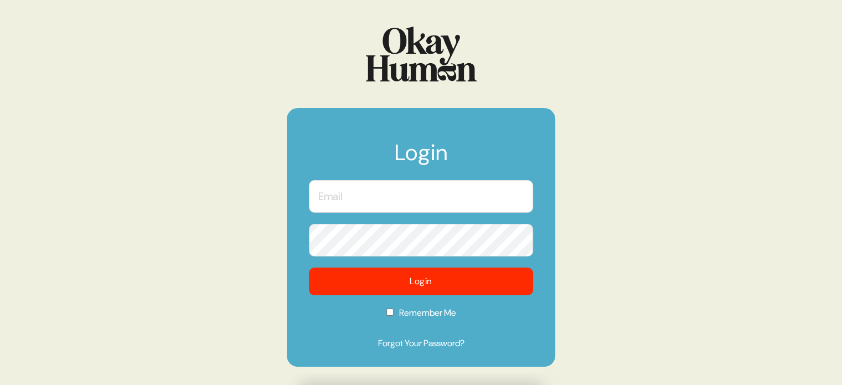
click at [410, 199] on input "text" at bounding box center [421, 196] width 224 height 33
type input "[EMAIL_ADDRESS][DOMAIN_NAME]"
checkbox input "true"
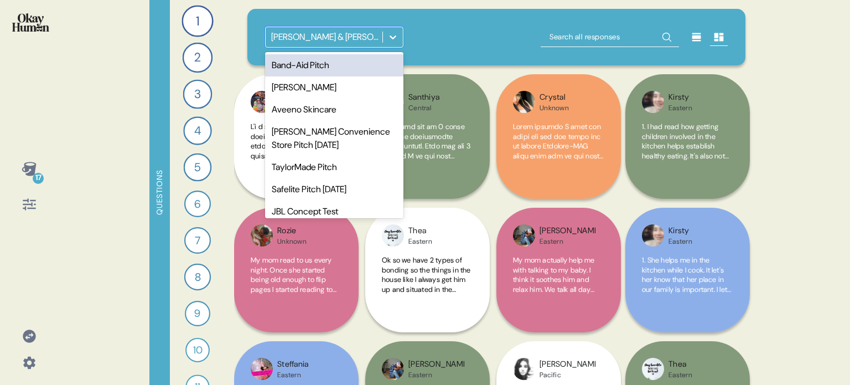
click at [398, 37] on icon at bounding box center [393, 37] width 11 height 11
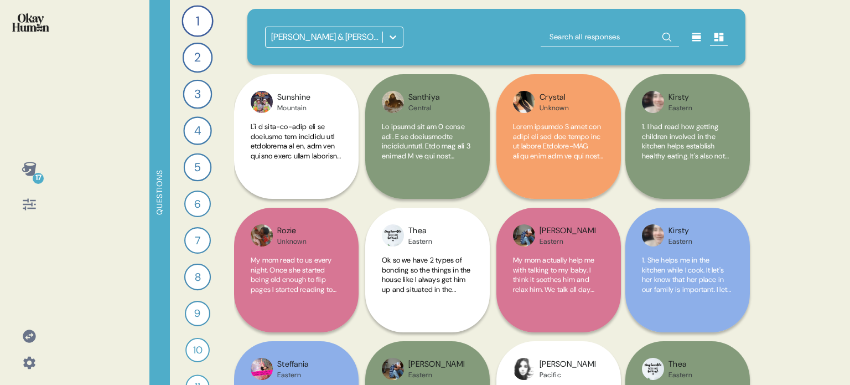
click at [29, 337] on icon at bounding box center [30, 336] width 16 height 16
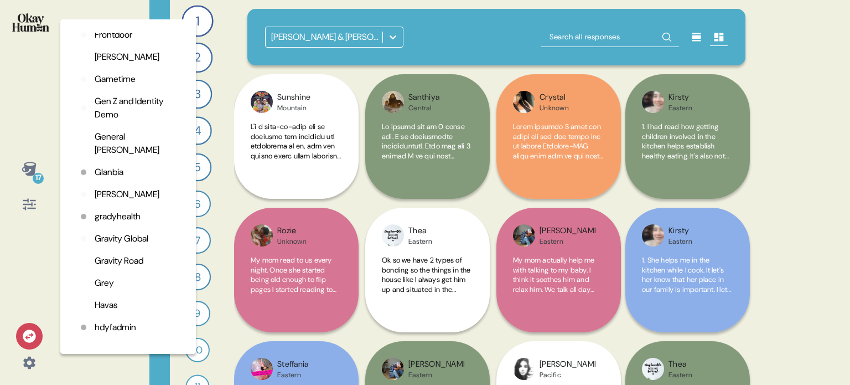
scroll to position [1052, 0]
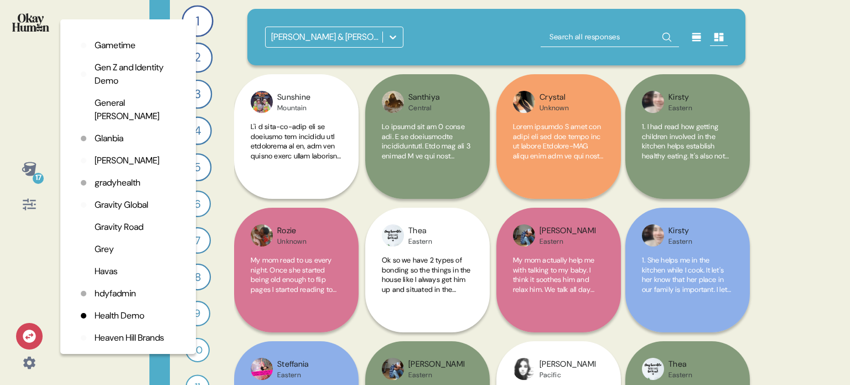
click at [107, 269] on p "Havas" at bounding box center [106, 271] width 23 height 13
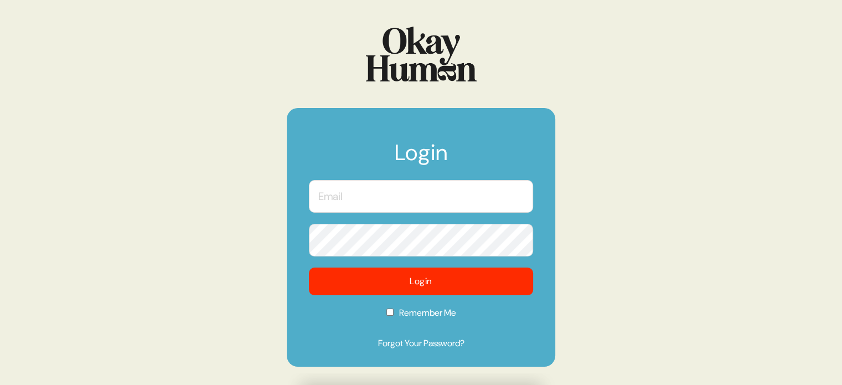
click at [390, 197] on input "text" at bounding box center [421, 196] width 224 height 33
type input "[EMAIL_ADDRESS][DOMAIN_NAME]"
checkbox input "true"
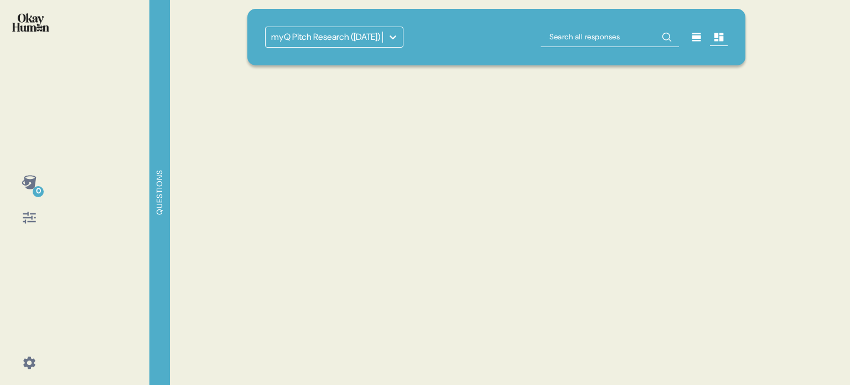
click at [456, 286] on div "myQ Pitch Research ([DATE])" at bounding box center [496, 192] width 525 height 385
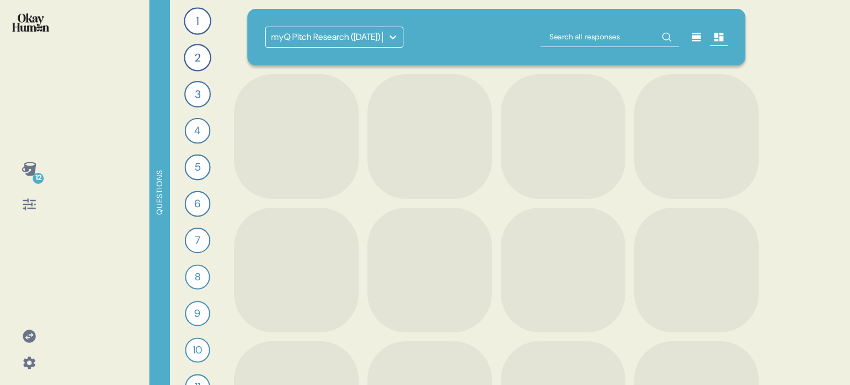
click at [393, 32] on icon at bounding box center [393, 37] width 11 height 11
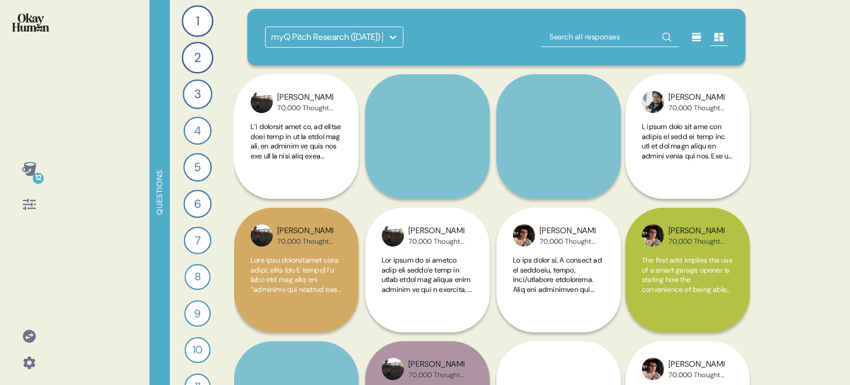
click at [349, 75] on div "[PERSON_NAME] 70,000 Thoughts Insight + Ads" at bounding box center [295, 136] width 122 height 125
click at [393, 35] on icon at bounding box center [393, 37] width 11 height 11
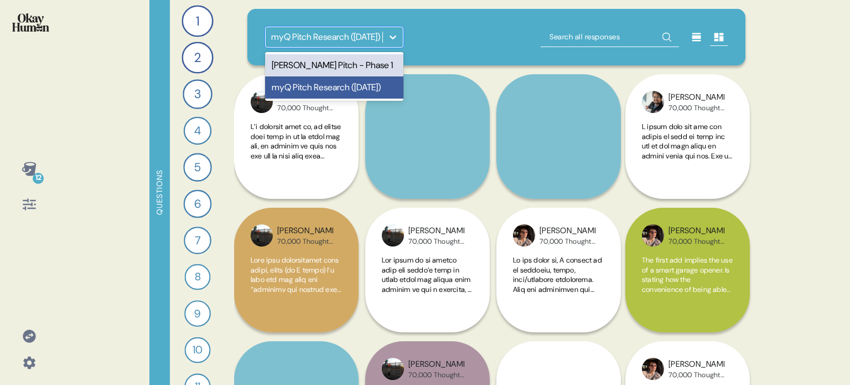
click at [342, 70] on div "Stanley Steemer Pitch - Phase 1" at bounding box center [334, 65] width 138 height 22
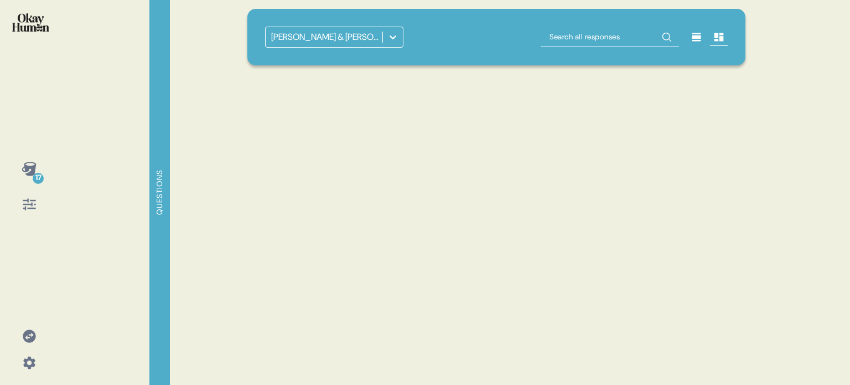
click at [30, 343] on icon at bounding box center [30, 336] width 16 height 16
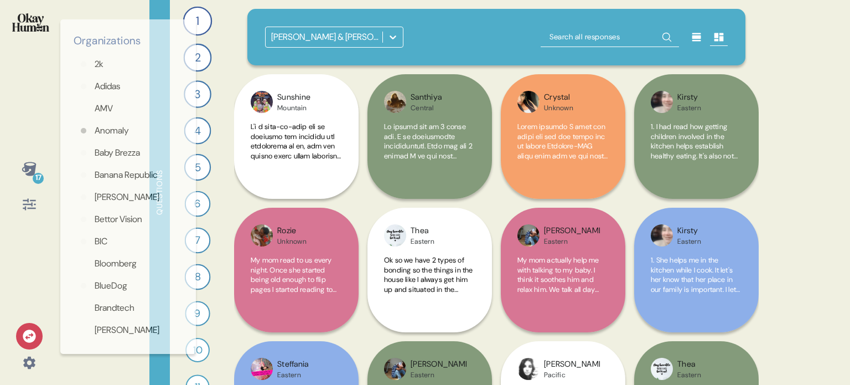
click at [30, 338] on icon at bounding box center [29, 335] width 13 height 13
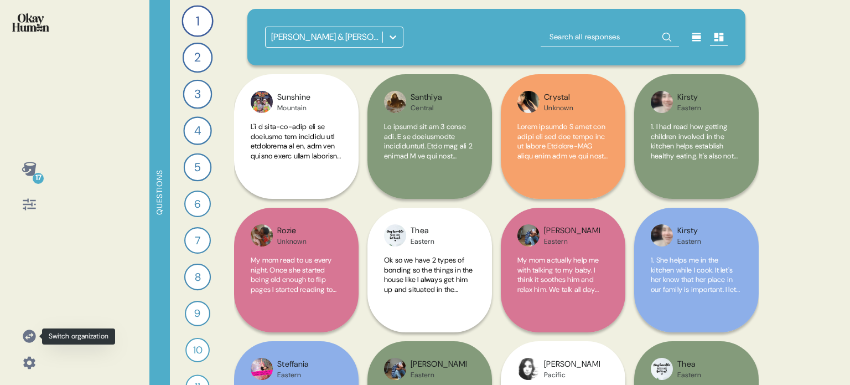
click at [29, 338] on icon at bounding box center [29, 335] width 13 height 13
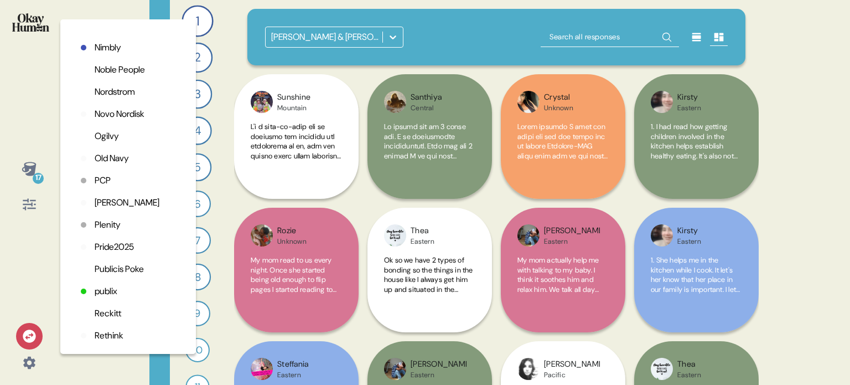
scroll to position [2436, 0]
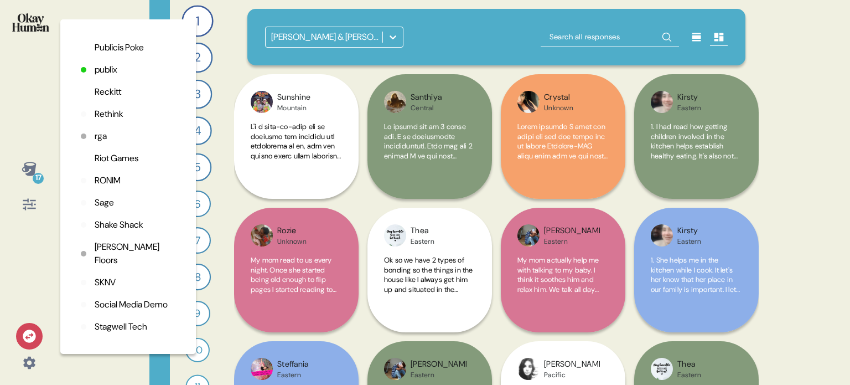
click at [112, 99] on p "Reckitt" at bounding box center [108, 91] width 27 height 13
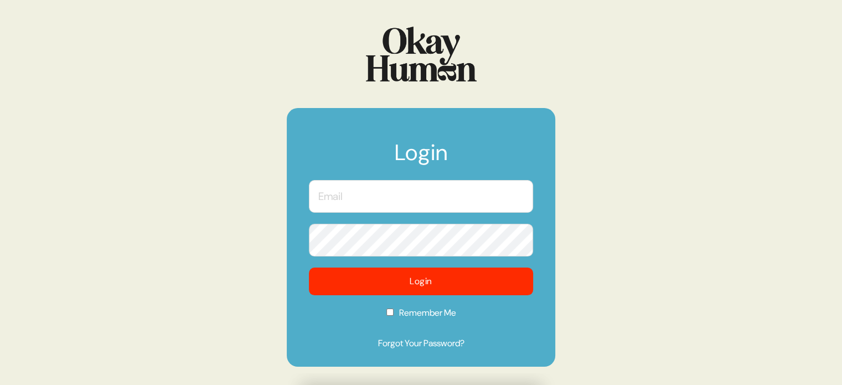
click at [398, 200] on input "text" at bounding box center [421, 196] width 224 height 33
type input "kara@sympler.co"
checkbox input "true"
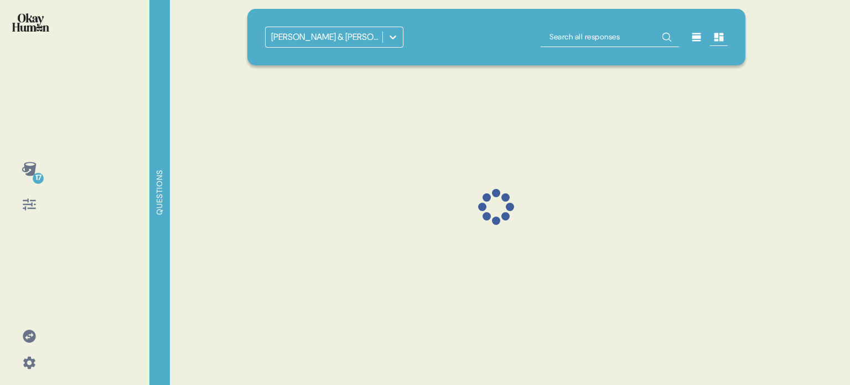
click at [28, 340] on icon at bounding box center [29, 335] width 13 height 13
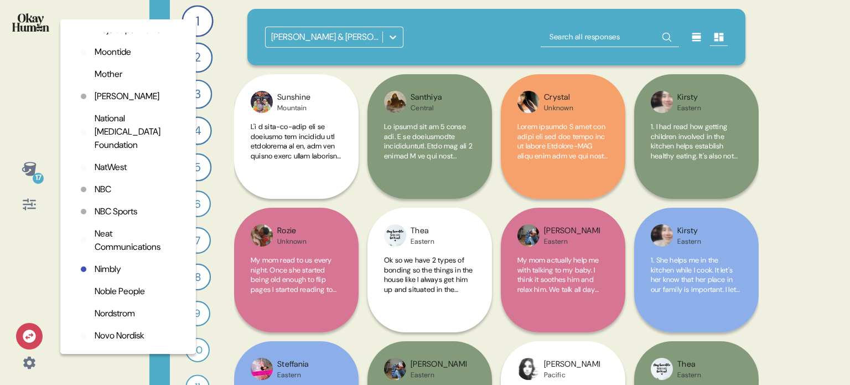
scroll to position [2270, 0]
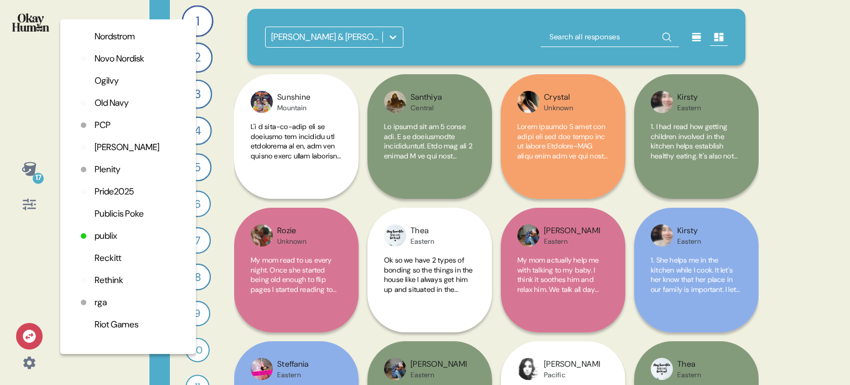
click at [101, 176] on p "Plenity" at bounding box center [108, 169] width 26 height 13
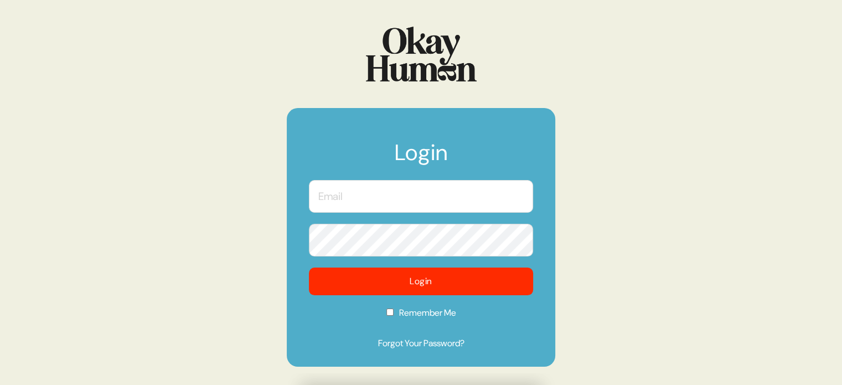
click at [399, 189] on input "text" at bounding box center [421, 196] width 224 height 33
type input "kara@sympler.co"
checkbox input "true"
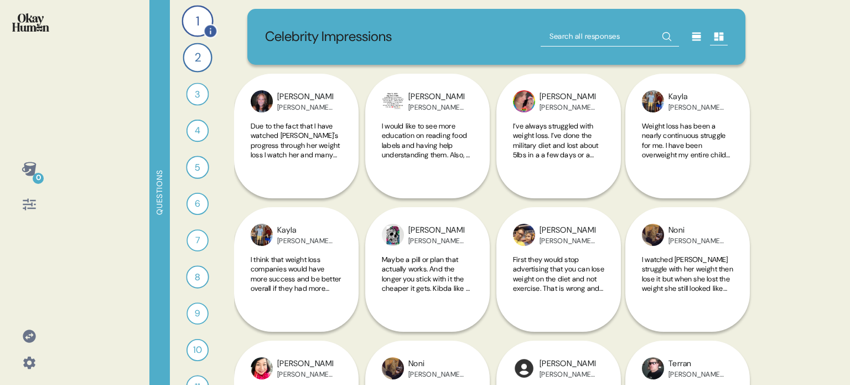
click at [197, 18] on div "1" at bounding box center [198, 21] width 32 height 32
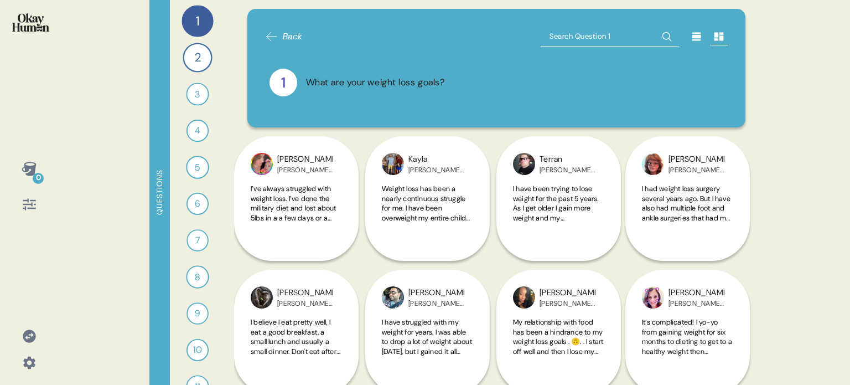
click at [34, 170] on icon at bounding box center [29, 169] width 14 height 14
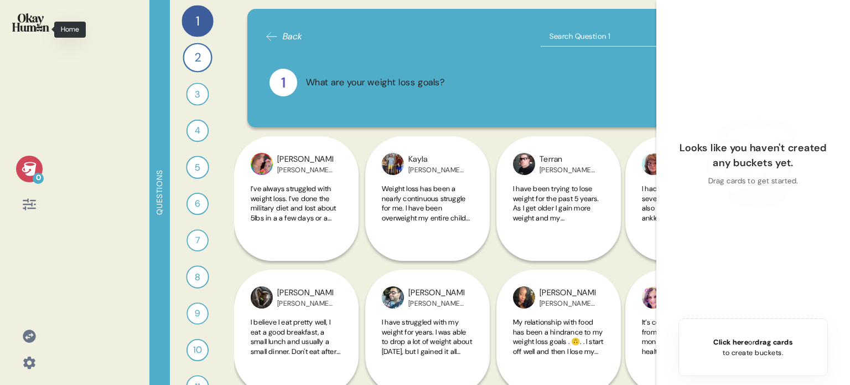
click at [29, 26] on img at bounding box center [30, 22] width 37 height 18
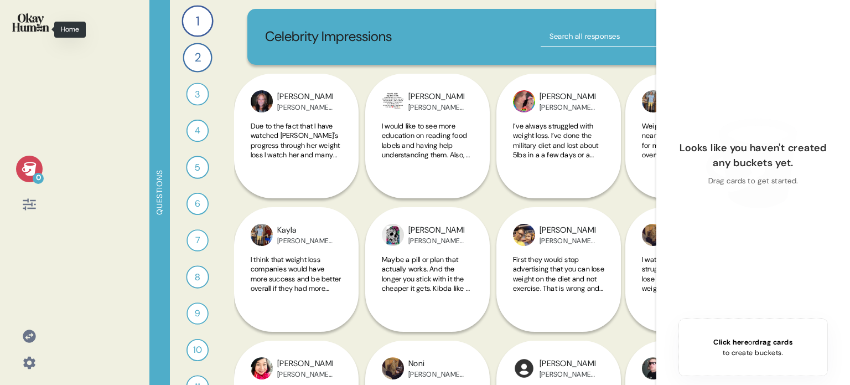
click at [33, 11] on div at bounding box center [29, 30] width 40 height 42
click at [33, 165] on icon at bounding box center [30, 169] width 16 height 16
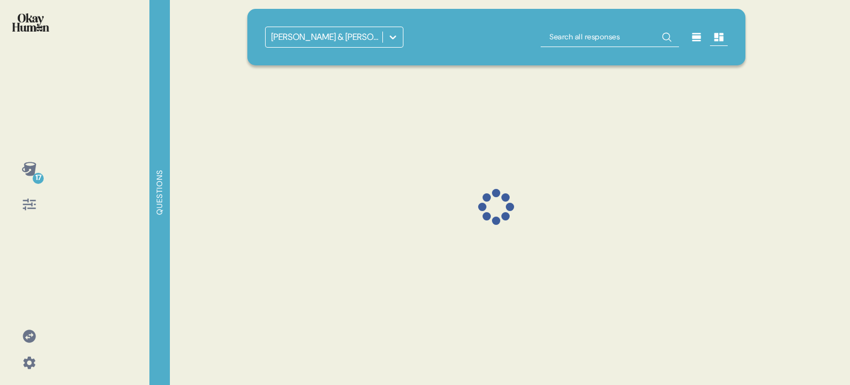
click at [395, 30] on div at bounding box center [393, 37] width 20 height 20
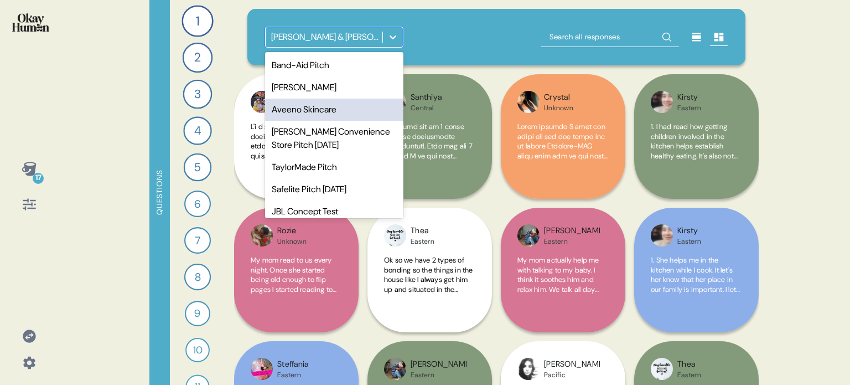
click at [22, 335] on icon at bounding box center [30, 336] width 16 height 16
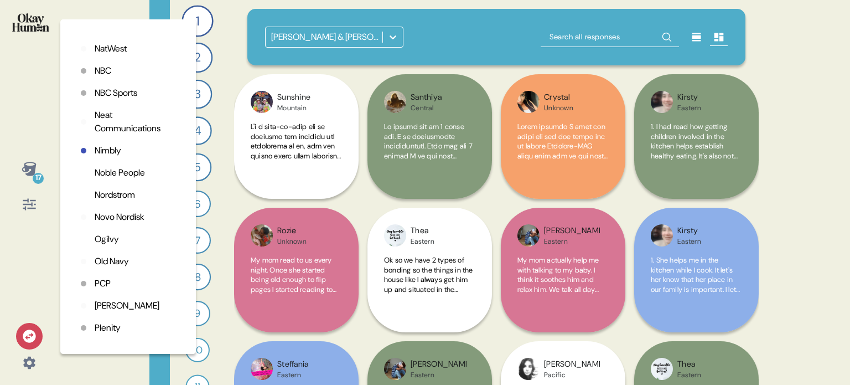
scroll to position [2159, 0]
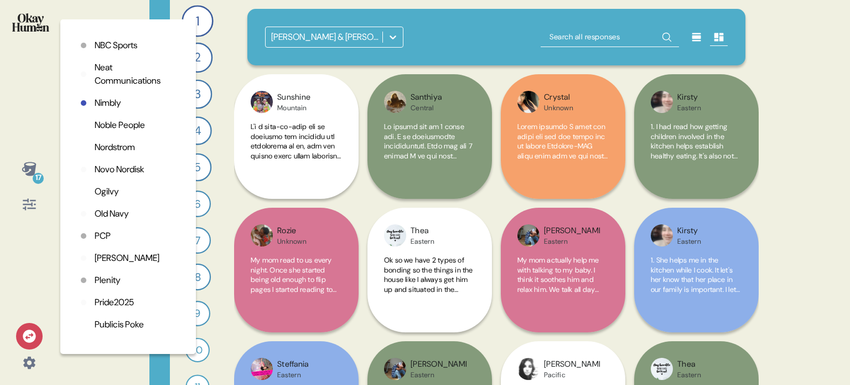
click at [117, 220] on p "Old Navy" at bounding box center [112, 213] width 34 height 13
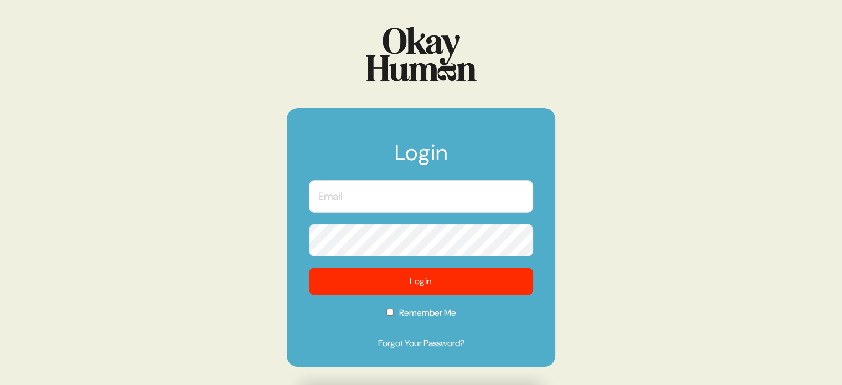
click at [411, 203] on input "text" at bounding box center [421, 196] width 224 height 33
type input "kara@sympler.co"
checkbox input "true"
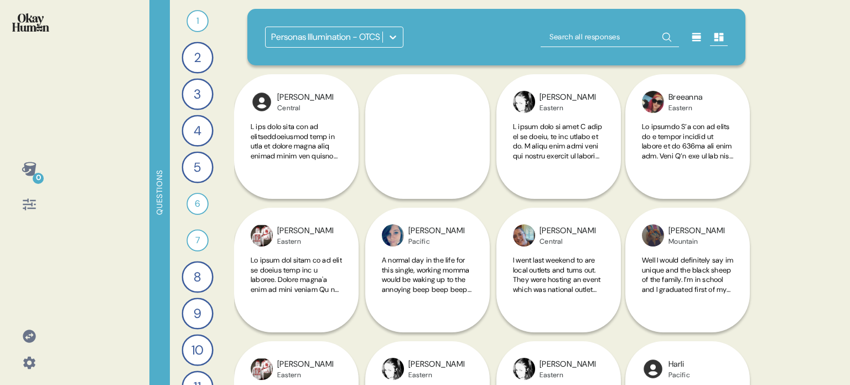
click at [383, 31] on div at bounding box center [393, 37] width 20 height 20
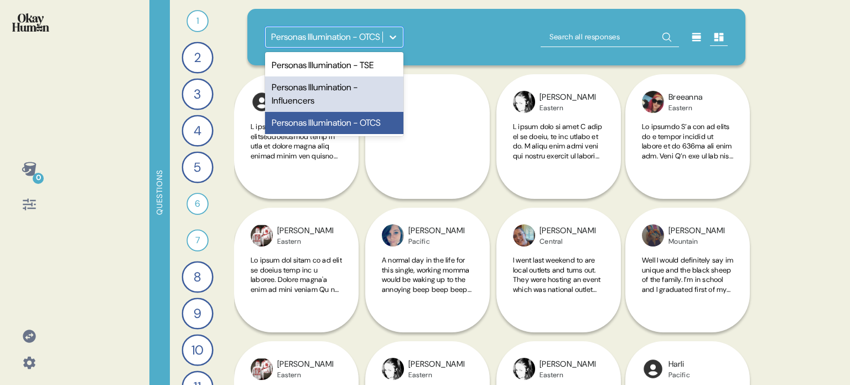
click at [328, 87] on div "Personas Illumination - Influencers" at bounding box center [334, 93] width 138 height 35
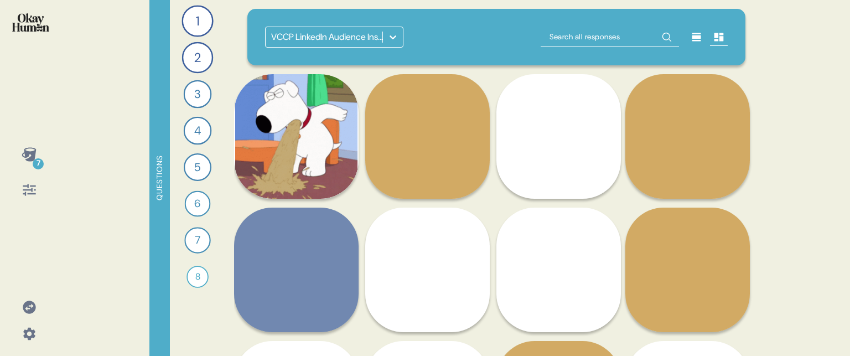
click at [399, 41] on div at bounding box center [393, 37] width 20 height 20
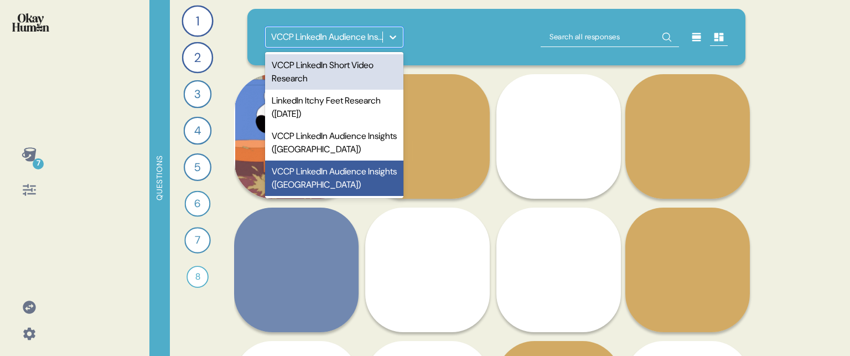
click at [426, 54] on div "option VCCP LinkedIn Short Video Research focused, 1 of 4. 4 results available.…" at bounding box center [496, 37] width 499 height 56
click at [401, 35] on div at bounding box center [393, 37] width 20 height 20
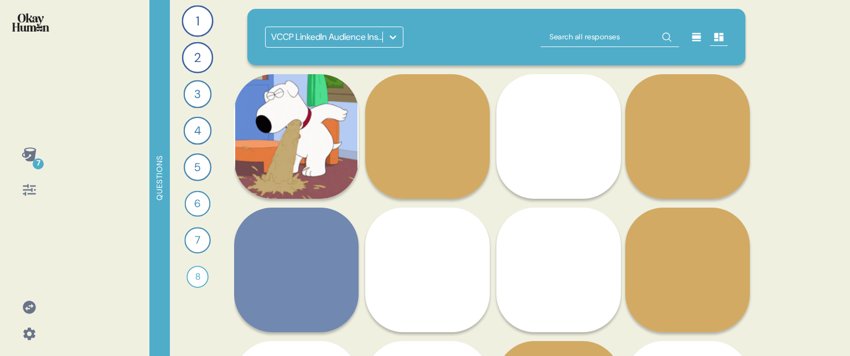
click at [445, 37] on div "VCCP LinkedIn Audience Insights ([GEOGRAPHIC_DATA])" at bounding box center [496, 37] width 463 height 21
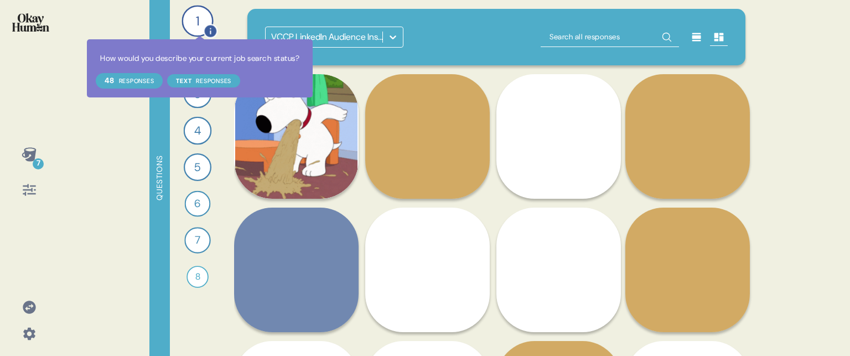
click at [205, 25] on div at bounding box center [210, 31] width 14 height 14
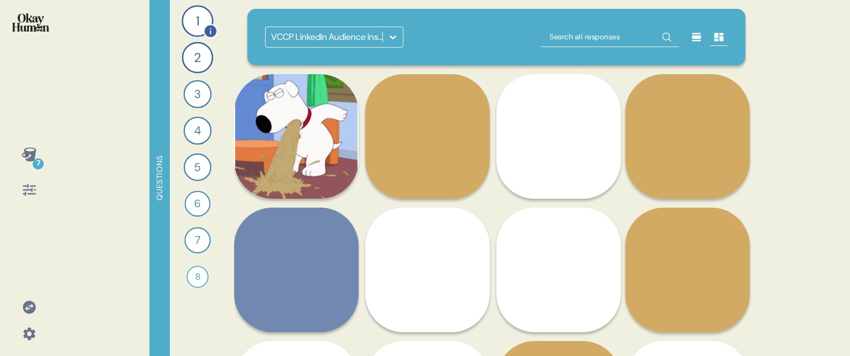
click at [203, 19] on div "1" at bounding box center [198, 21] width 32 height 32
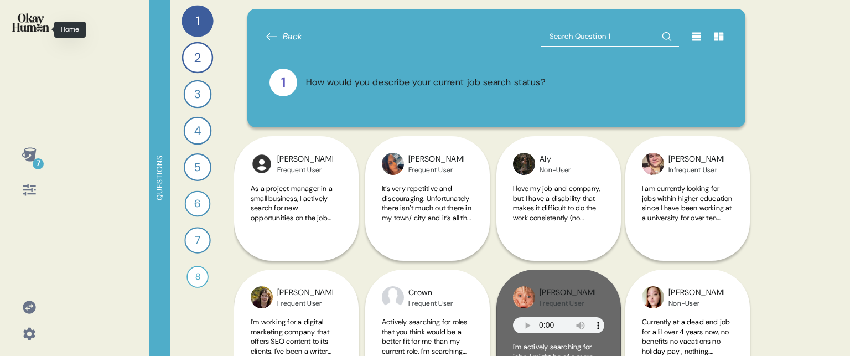
click at [34, 28] on img at bounding box center [30, 22] width 37 height 18
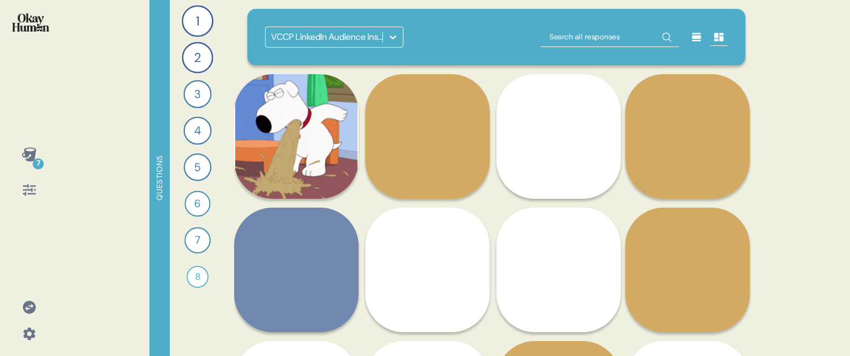
click at [32, 190] on icon at bounding box center [30, 190] width 16 height 16
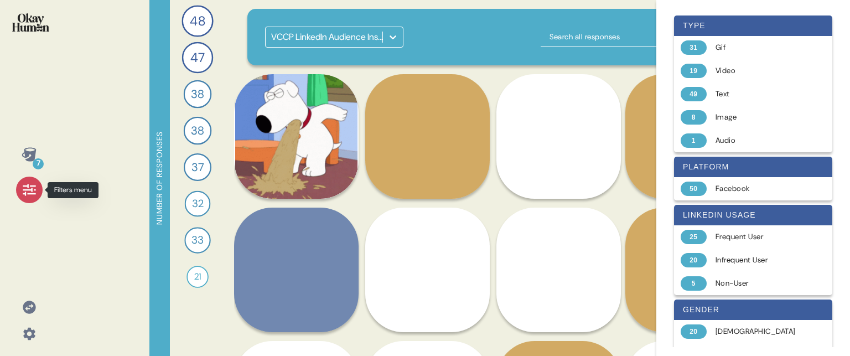
click at [33, 190] on icon at bounding box center [30, 190] width 16 height 16
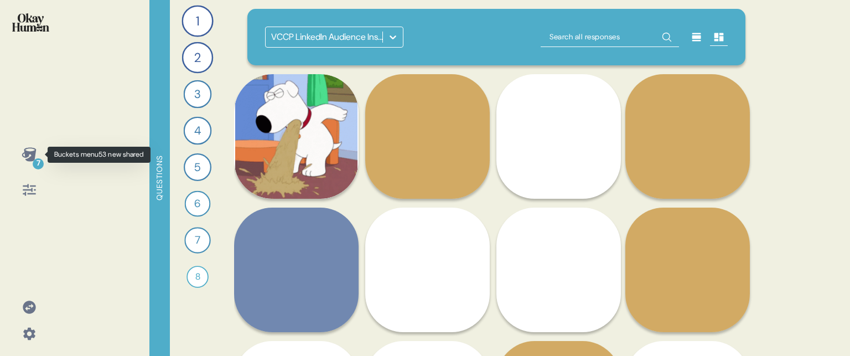
click at [29, 150] on icon at bounding box center [30, 155] width 16 height 16
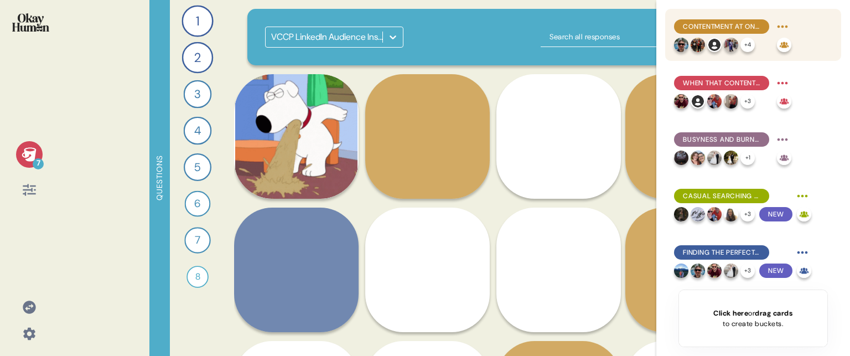
click at [754, 23] on span "Contentment at one's current role is the biggest predictor of casual job search…" at bounding box center [722, 27] width 78 height 10
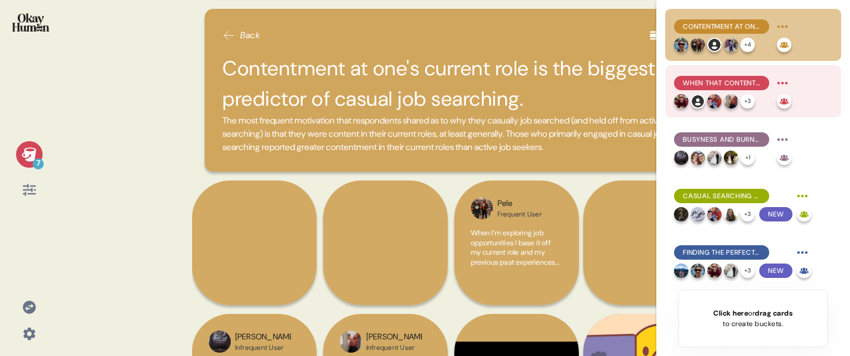
click at [723, 78] on span "When that contentment is shaken, casual job searching is a common reaction, whe…" at bounding box center [722, 83] width 78 height 10
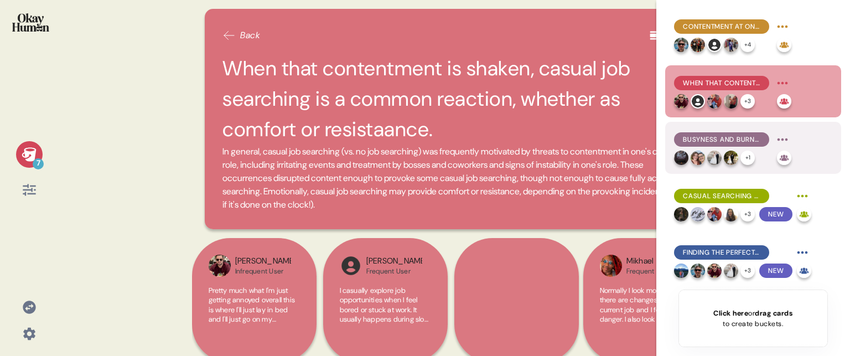
click at [754, 138] on span "Busyness and burnout keep people casual who would prefer to be active." at bounding box center [722, 140] width 78 height 10
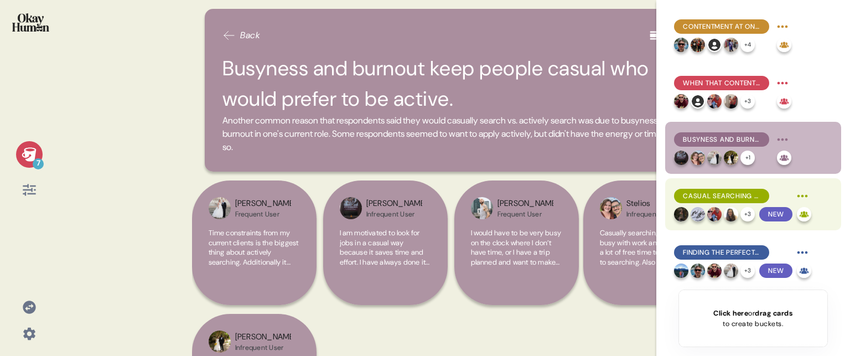
click at [744, 197] on span "Casual searching also helps mitigate applicants' fears." at bounding box center [722, 196] width 78 height 10
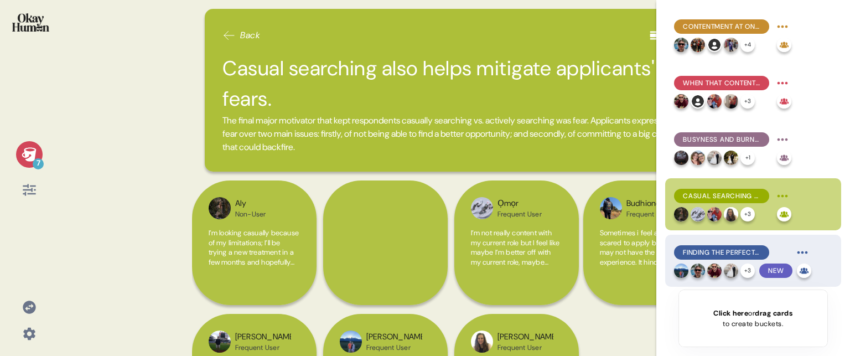
click at [750, 249] on span "Finding the perfect opening is immediately exciting, but previous letdowns bree…" at bounding box center [722, 252] width 78 height 10
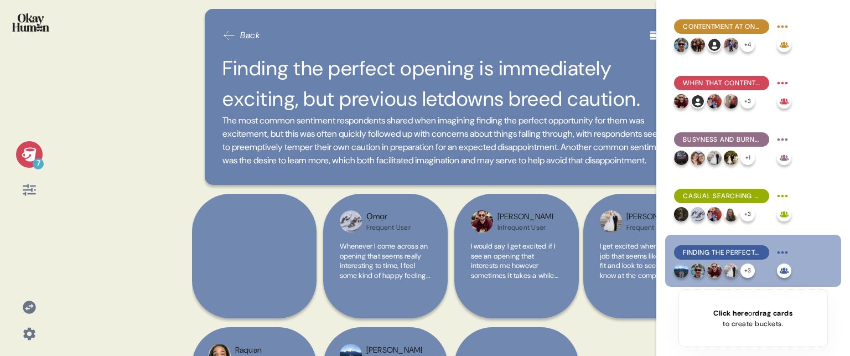
scroll to position [55, 0]
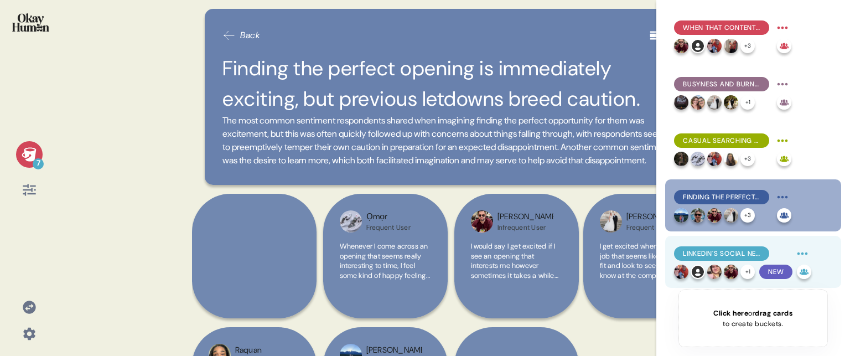
click at [751, 250] on span "LinkedIn's social networking features are its key selling point for casual sear…" at bounding box center [722, 254] width 78 height 10
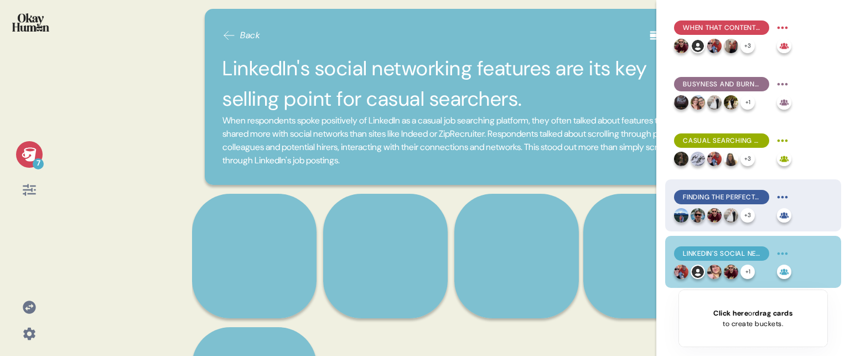
scroll to position [110, 0]
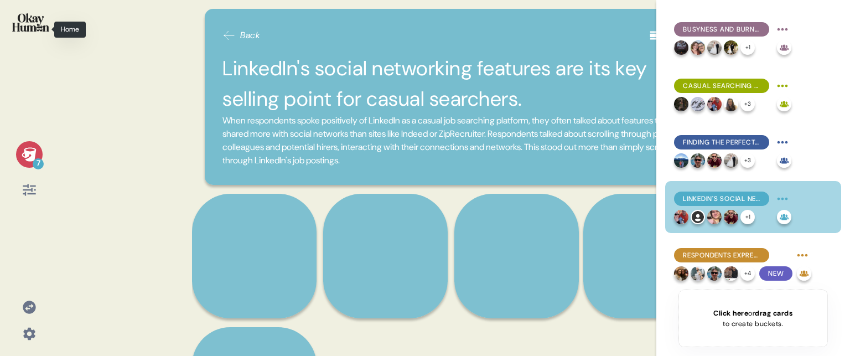
click at [27, 28] on img at bounding box center [30, 22] width 37 height 18
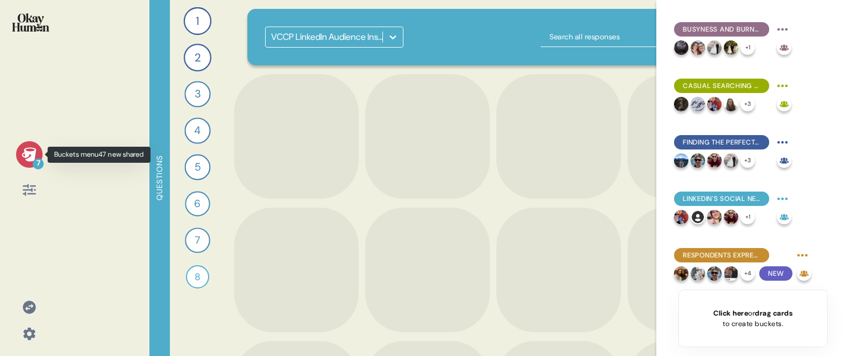
click at [33, 154] on icon at bounding box center [29, 154] width 14 height 14
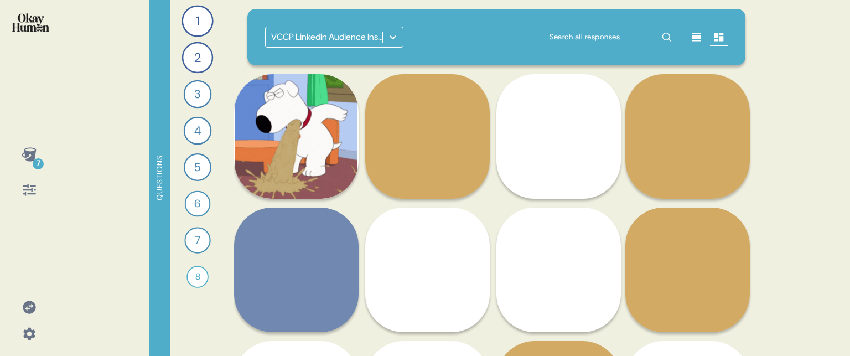
scroll to position [111, 0]
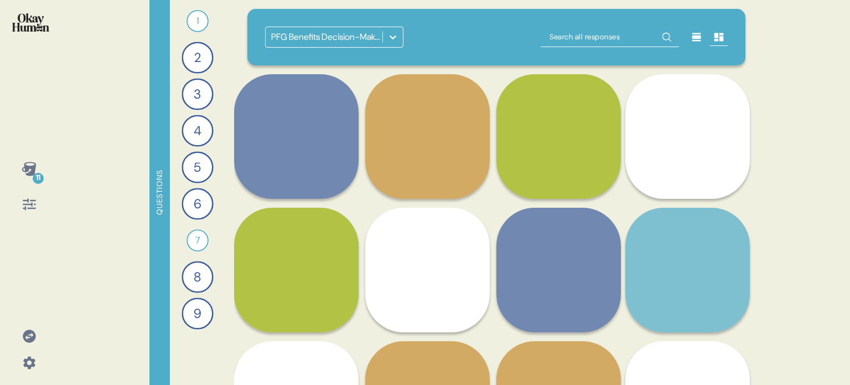
scroll to position [221, 0]
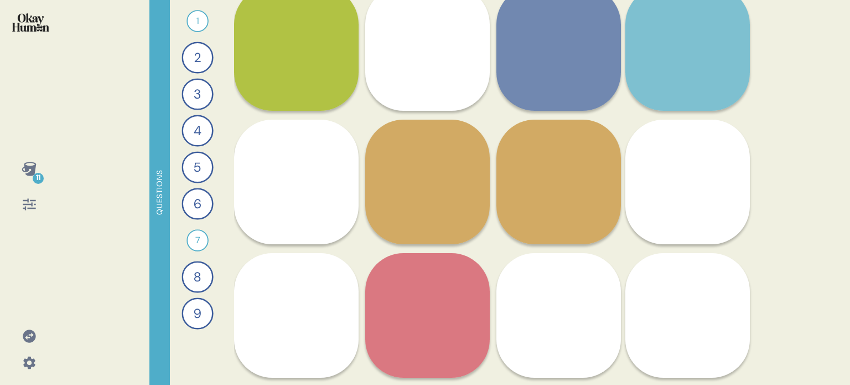
drag, startPoint x: 100, startPoint y: 152, endPoint x: 107, endPoint y: 164, distance: 13.7
click at [101, 152] on div "11 Questions 1 Tell me a story about what it means to be a key part of your wor…" at bounding box center [425, 192] width 850 height 385
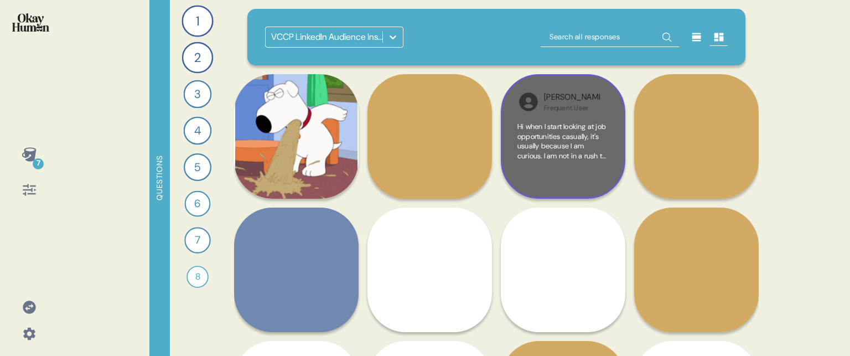
click at [600, 168] on div "Hi when I start looking at job opportunities casually, it's usually because I a…" at bounding box center [563, 152] width 91 height 60
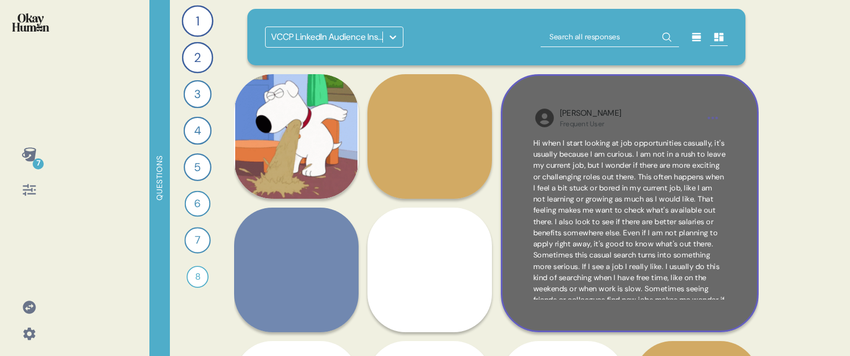
click at [732, 192] on div "[PERSON_NAME] Frequent User Hi when I start looking at job opportunities casual…" at bounding box center [630, 203] width 258 height 258
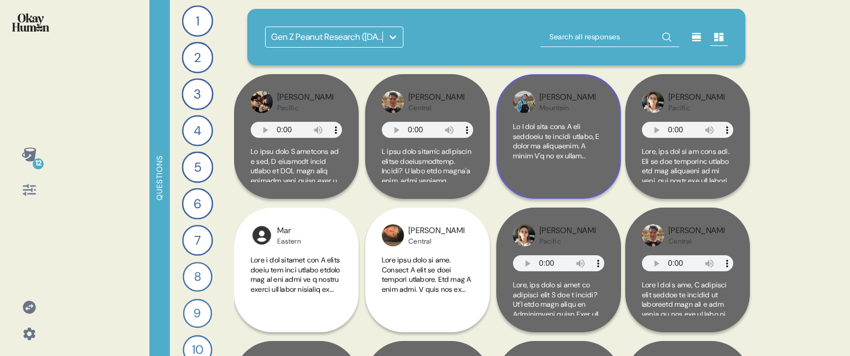
click at [609, 168] on div "Jacob Mountain" at bounding box center [559, 136] width 125 height 125
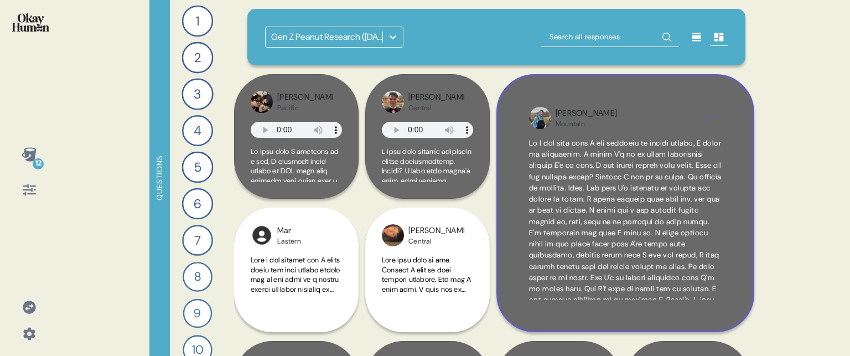
click at [737, 226] on div "Jacob Mountain" at bounding box center [626, 203] width 258 height 258
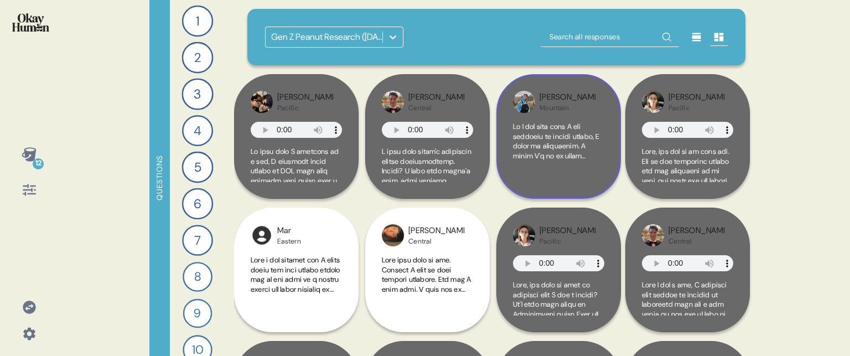
click at [580, 178] on div at bounding box center [558, 152] width 91 height 60
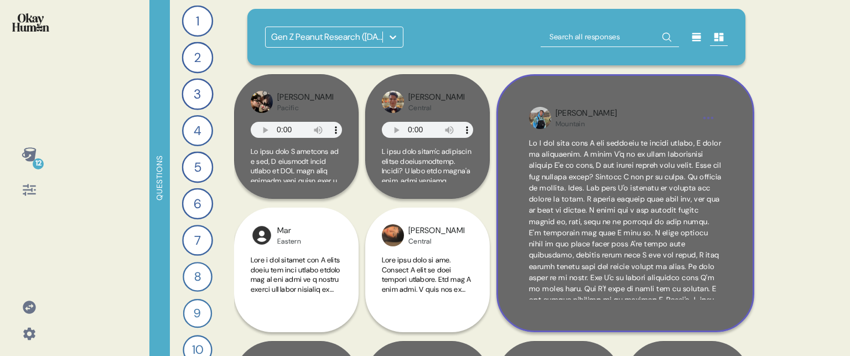
click at [744, 252] on div "Jacob Mountain" at bounding box center [626, 203] width 258 height 258
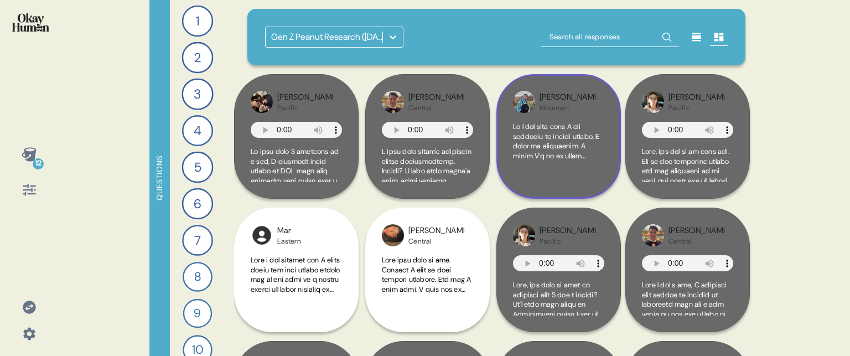
click at [609, 170] on div "Jacob Mountain" at bounding box center [559, 136] width 125 height 125
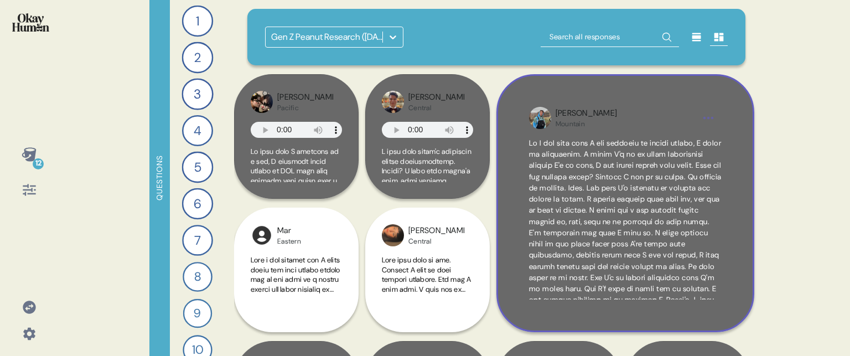
click at [725, 315] on div "Jacob Mountain" at bounding box center [626, 203] width 258 height 258
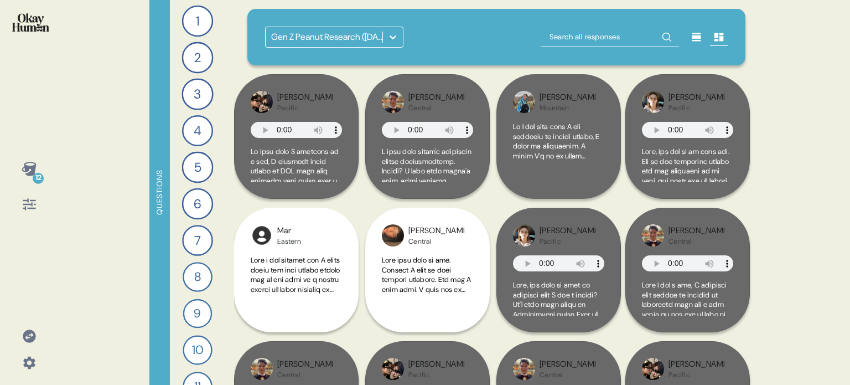
click at [601, 174] on div at bounding box center [558, 152] width 91 height 60
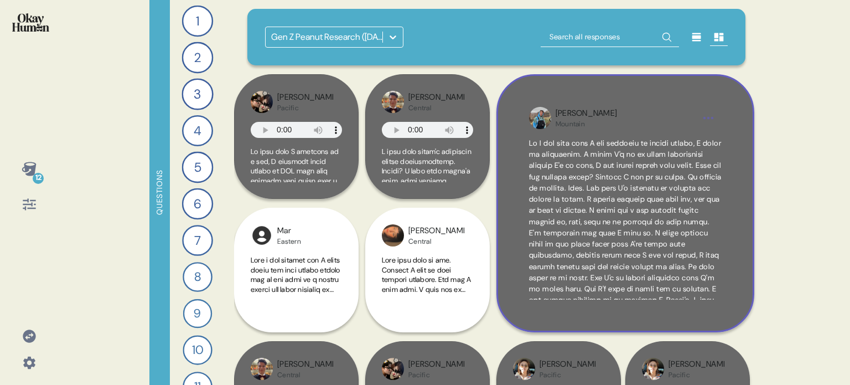
click at [737, 260] on div "Jacob Mountain" at bounding box center [626, 203] width 258 height 258
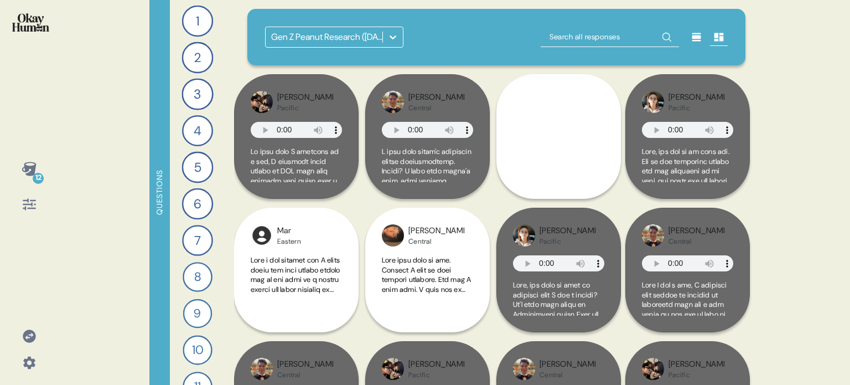
click at [34, 20] on img at bounding box center [30, 22] width 37 height 18
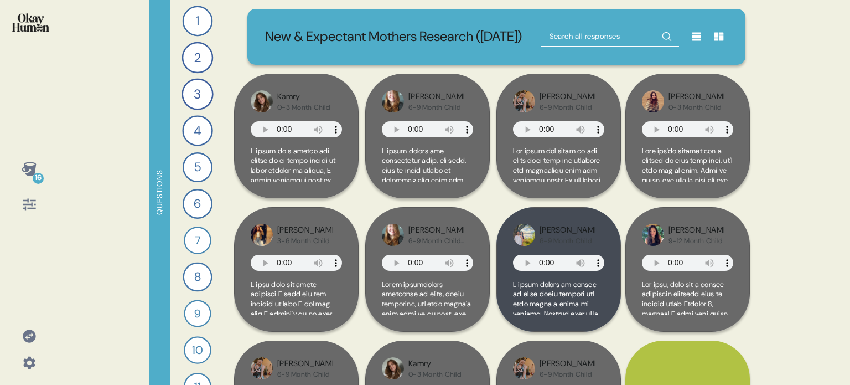
scroll to position [221, 0]
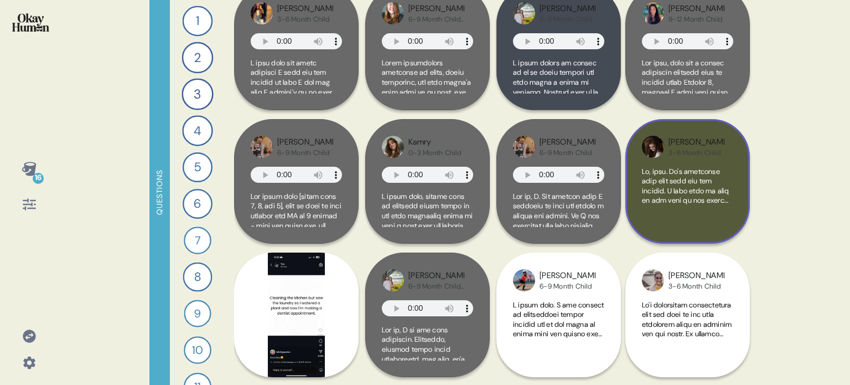
click at [726, 227] on div at bounding box center [687, 197] width 91 height 60
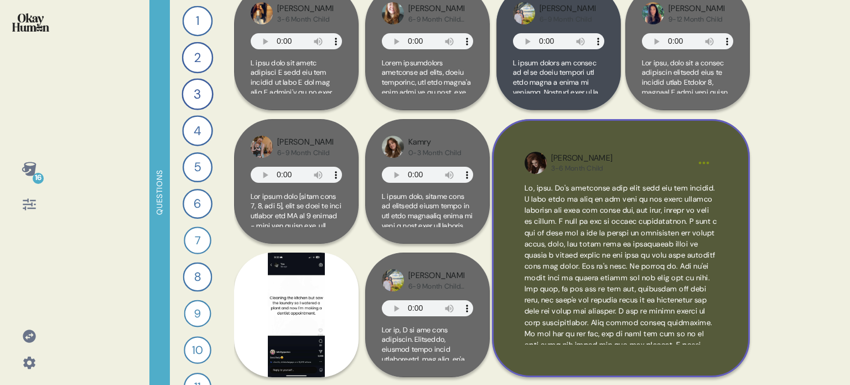
click at [746, 266] on div "Deidre 3-6 Month Child" at bounding box center [621, 248] width 258 height 258
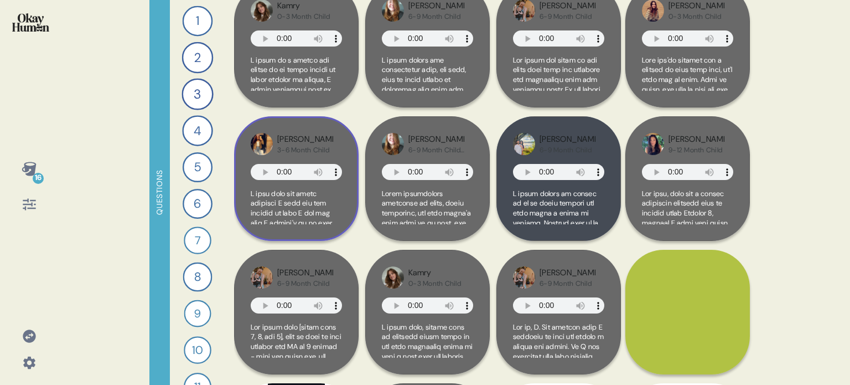
scroll to position [0, 0]
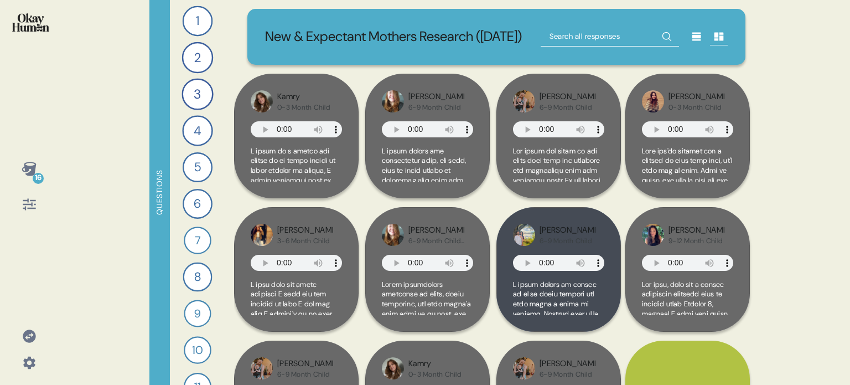
click at [39, 24] on img at bounding box center [30, 22] width 37 height 18
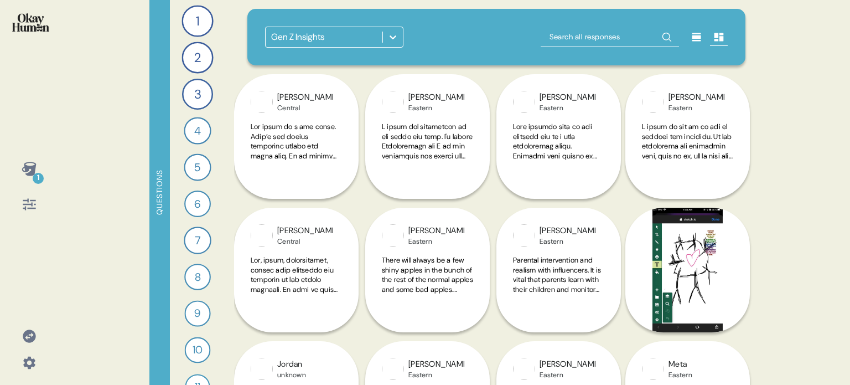
drag, startPoint x: 801, startPoint y: 0, endPoint x: 29, endPoint y: 334, distance: 840.9
click at [29, 334] on icon at bounding box center [29, 335] width 13 height 13
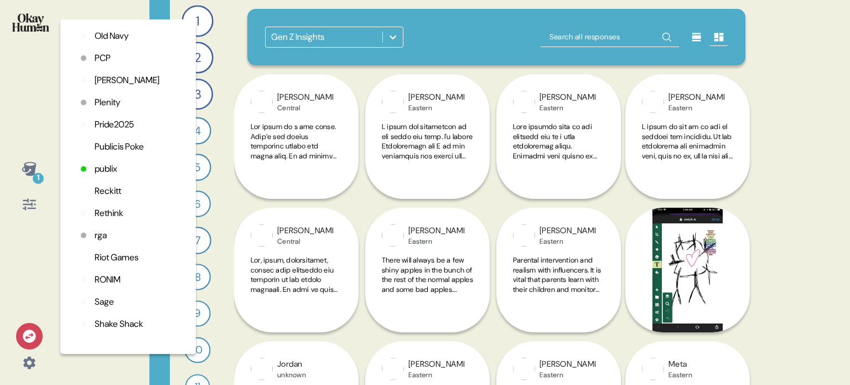
scroll to position [2381, 0]
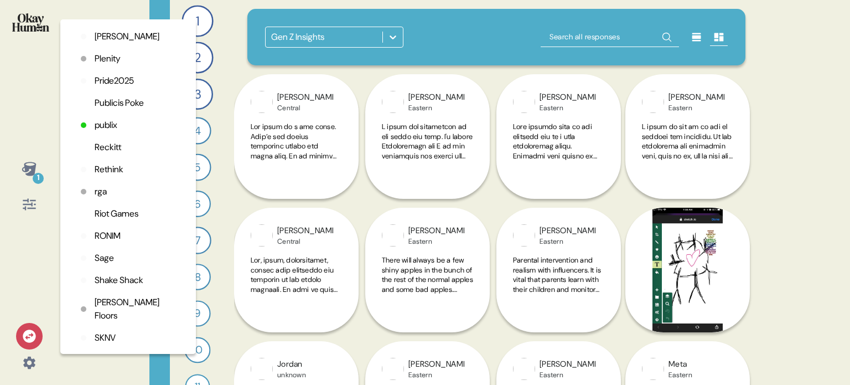
click at [113, 176] on p "Rethink" at bounding box center [109, 169] width 29 height 13
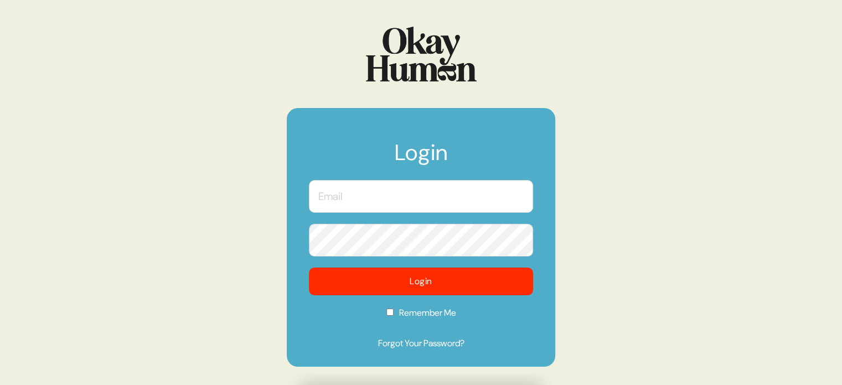
click at [405, 192] on input "text" at bounding box center [421, 196] width 224 height 33
click at [0, 384] on com-1password-button at bounding box center [0, 385] width 0 height 0
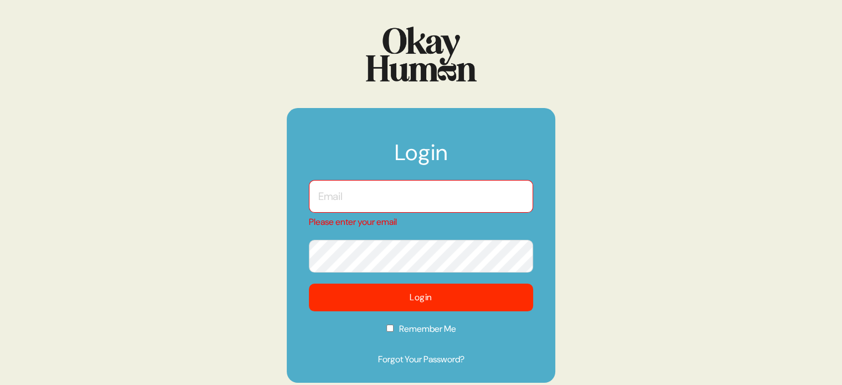
type input "[EMAIL_ADDRESS][DOMAIN_NAME]"
checkbox input "true"
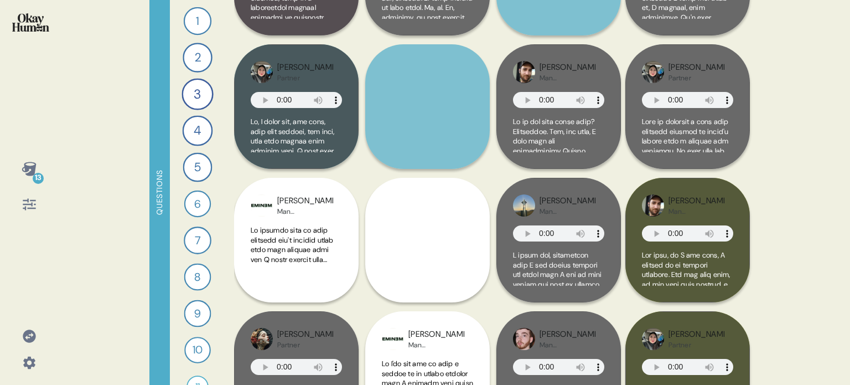
scroll to position [886, 0]
